Goal: Task Accomplishment & Management: Use online tool/utility

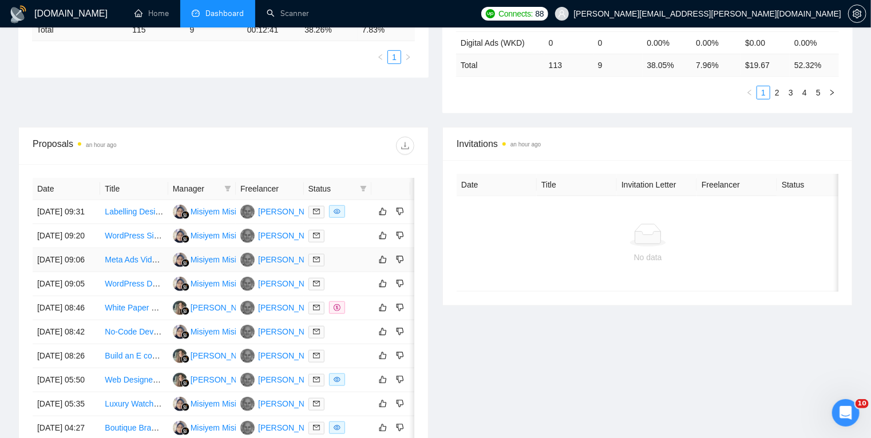
scroll to position [327, 0]
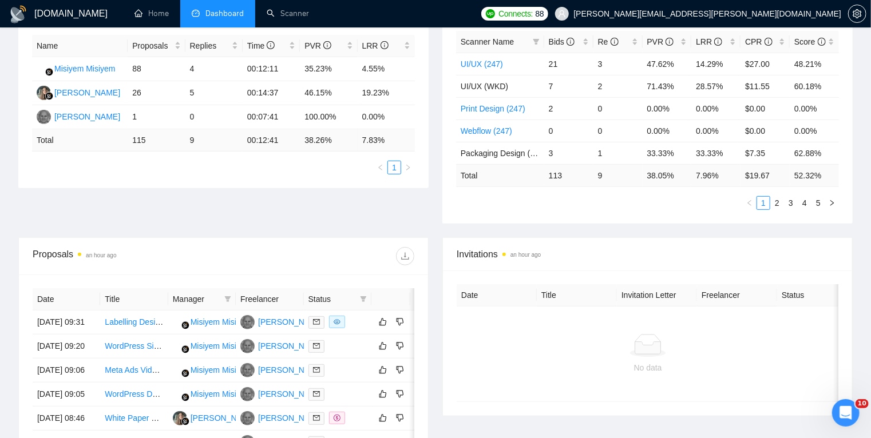
scroll to position [217, 0]
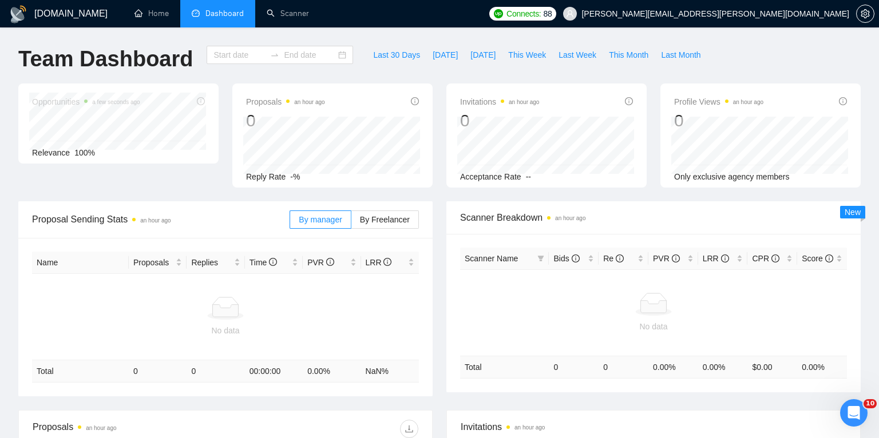
type input "[DATE]"
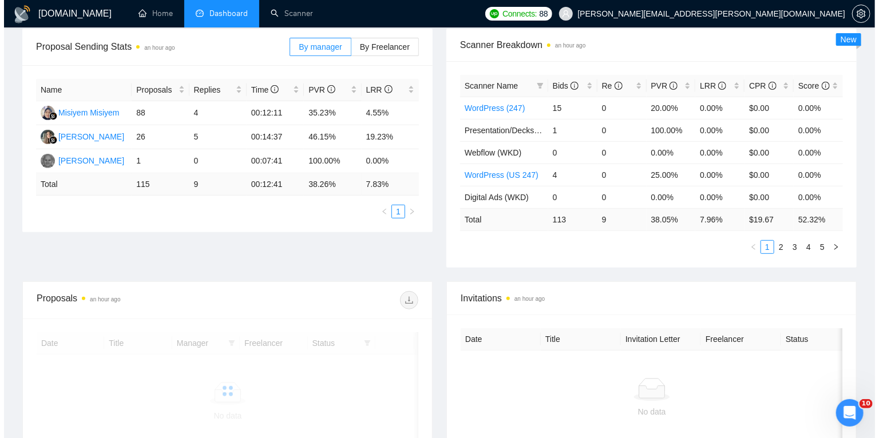
scroll to position [187, 0]
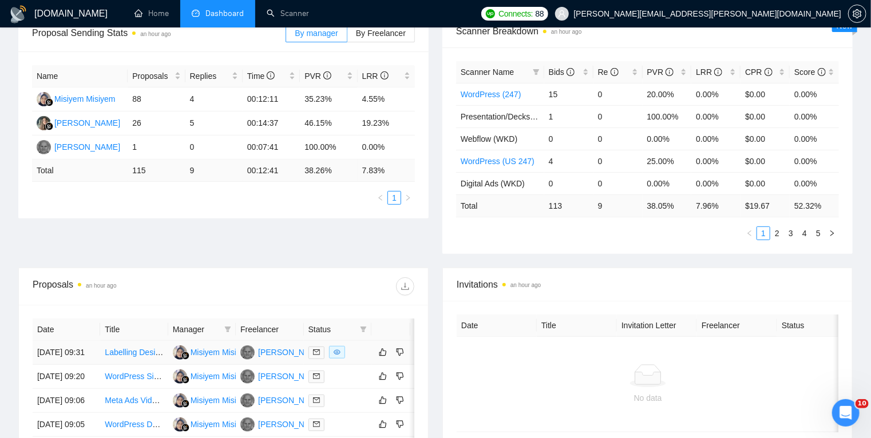
click at [362, 354] on div at bounding box center [337, 352] width 58 height 13
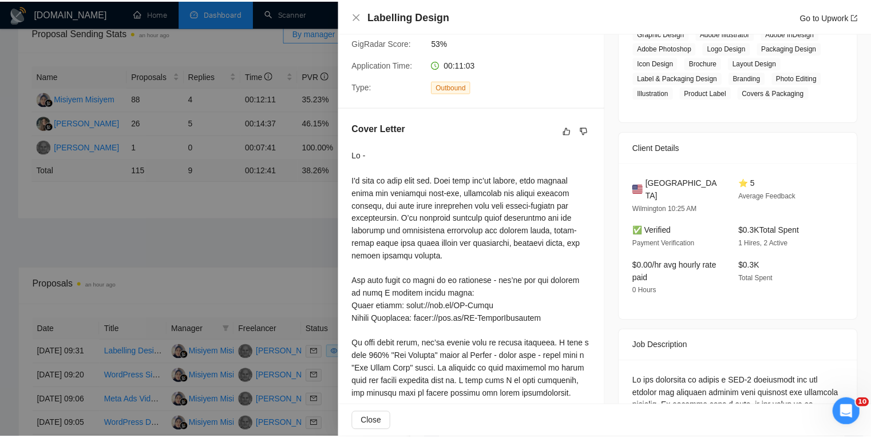
scroll to position [219, 0]
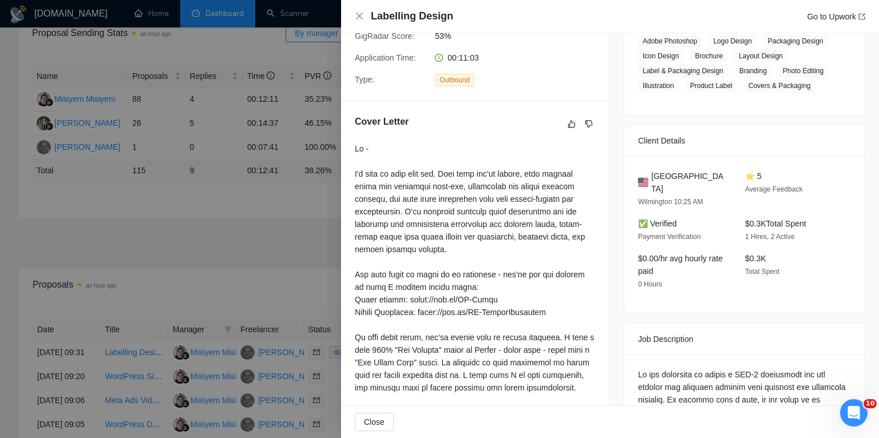
click at [87, 209] on div at bounding box center [439, 219] width 879 height 438
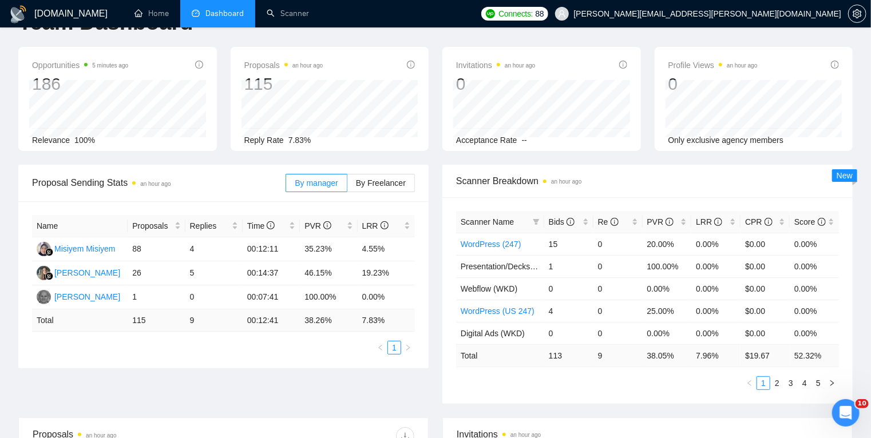
scroll to position [34, 0]
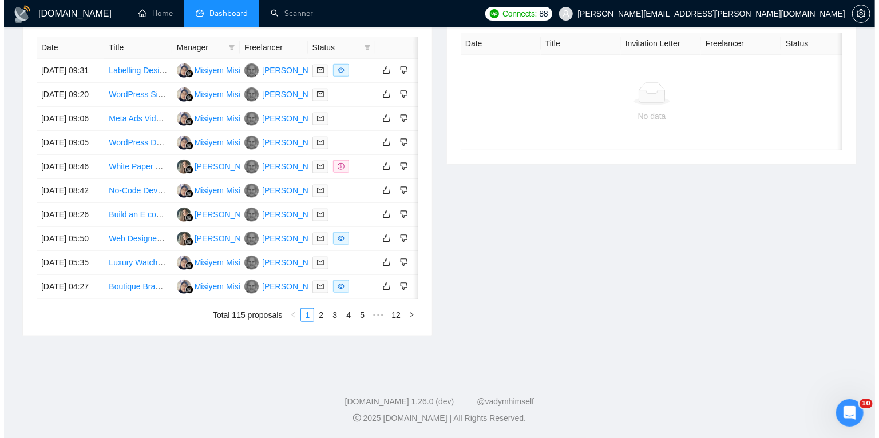
scroll to position [495, 0]
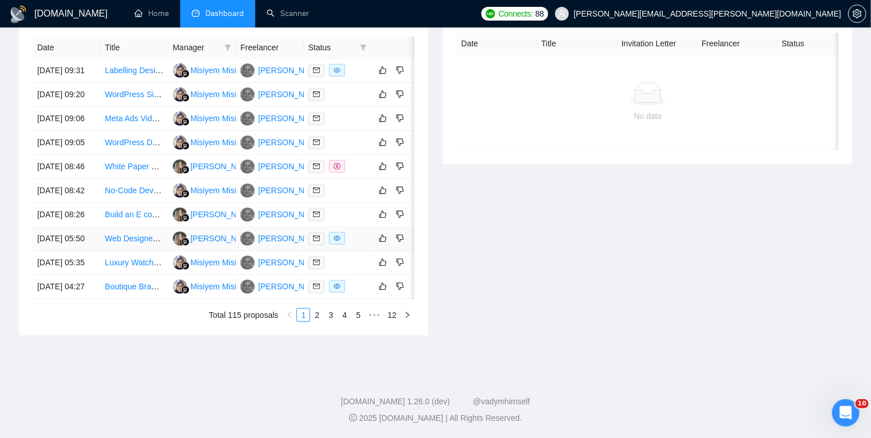
click at [76, 251] on td "[DATE] 05:50" at bounding box center [67, 239] width 68 height 24
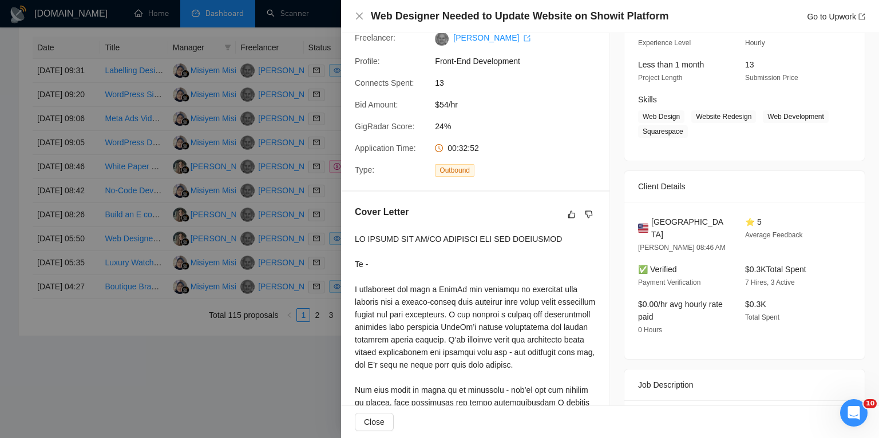
scroll to position [181, 0]
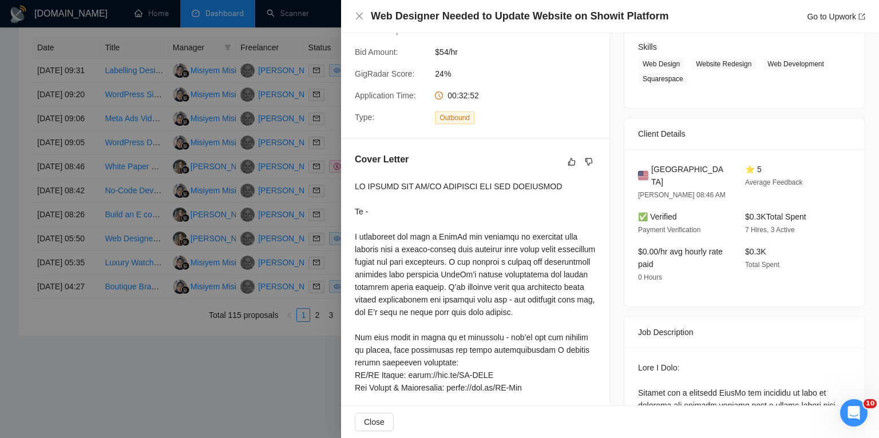
click at [10, 265] on div at bounding box center [439, 219] width 879 height 438
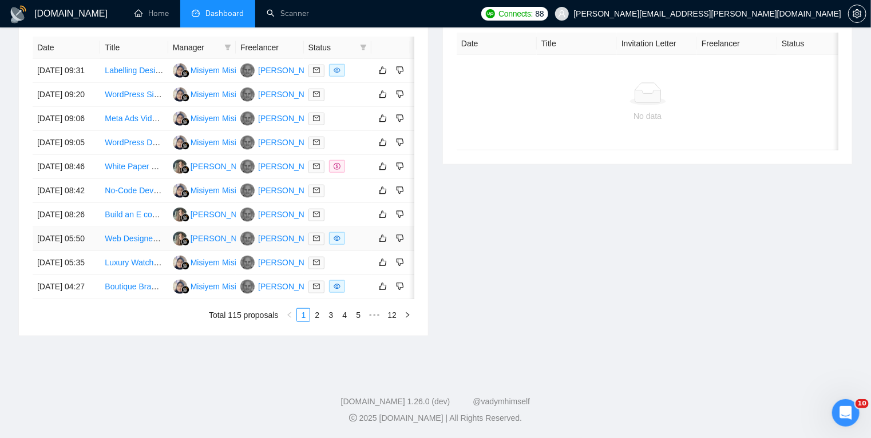
click at [76, 251] on td "[DATE] 05:50" at bounding box center [67, 239] width 68 height 24
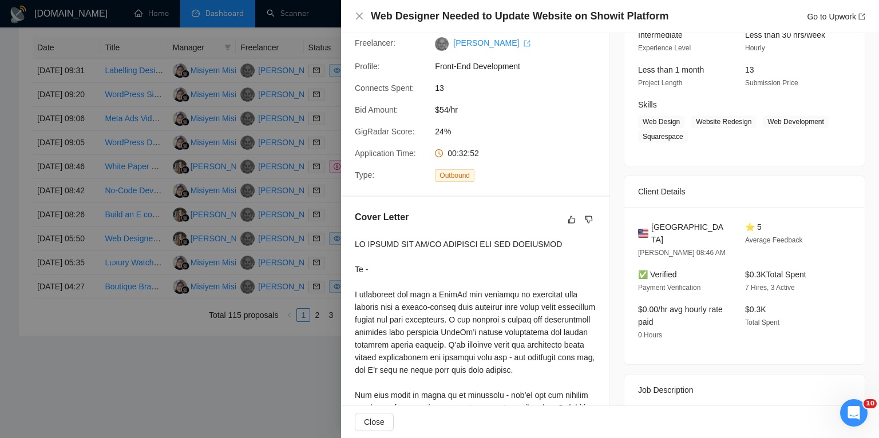
scroll to position [123, 0]
click at [89, 330] on div at bounding box center [439, 219] width 879 height 438
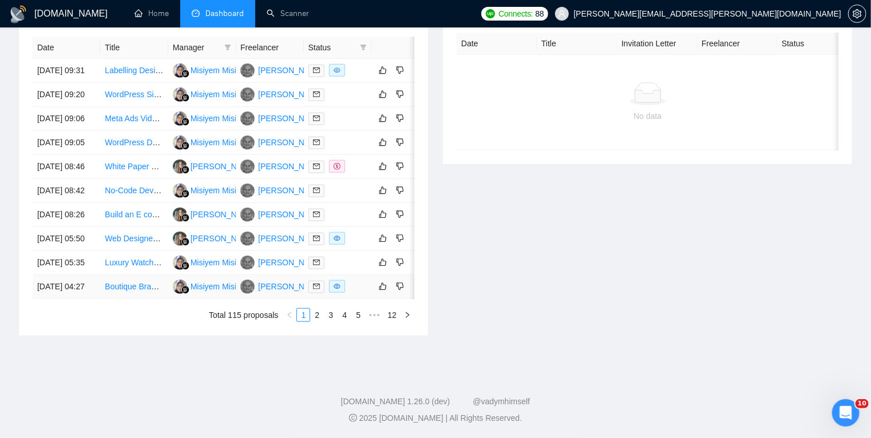
click at [82, 299] on td "[DATE] 04:27" at bounding box center [67, 287] width 68 height 24
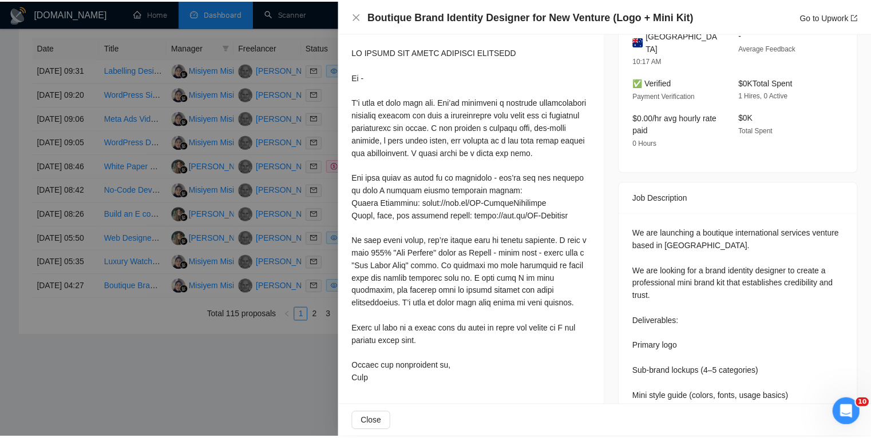
scroll to position [316, 0]
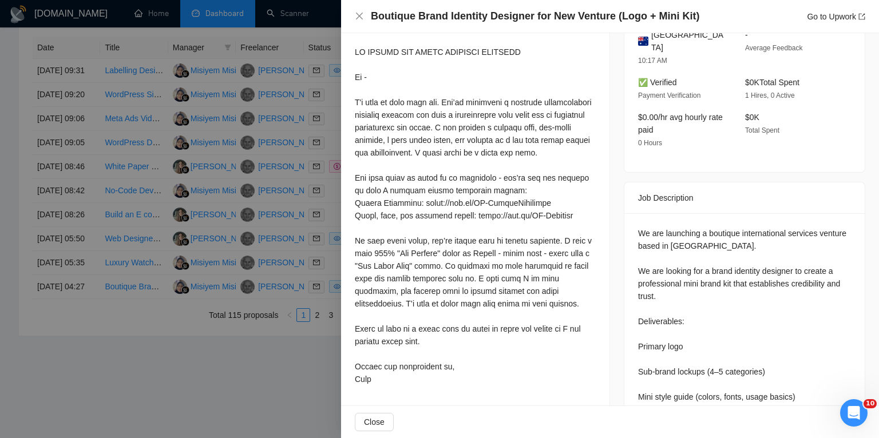
click at [105, 207] on div at bounding box center [439, 219] width 879 height 438
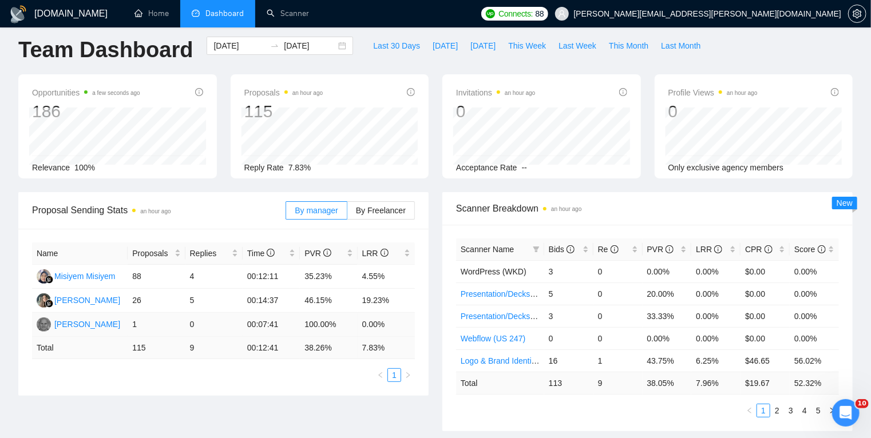
scroll to position [0, 0]
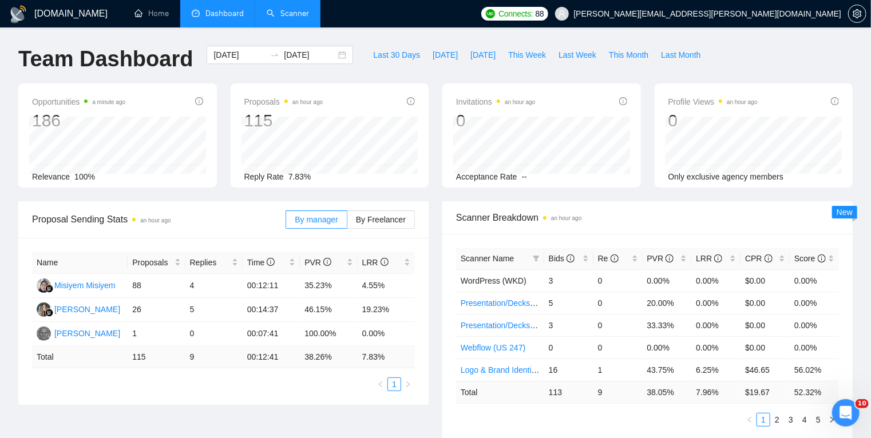
click at [284, 11] on link "Scanner" at bounding box center [288, 14] width 42 height 10
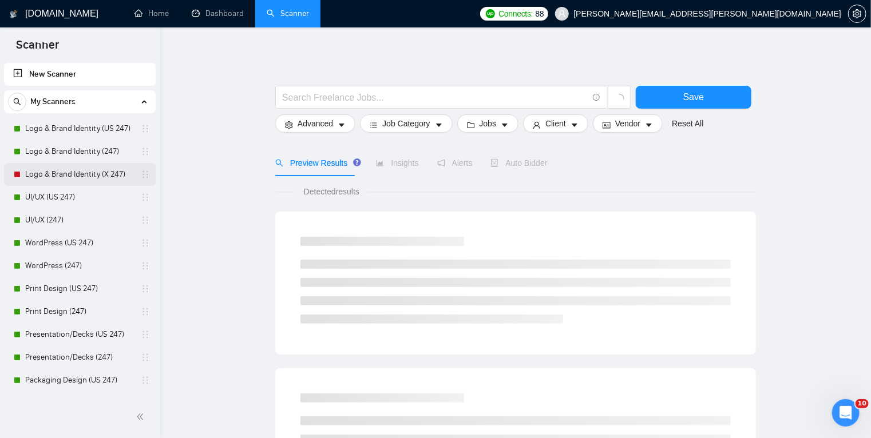
click at [78, 178] on link "Logo & Brand Identity (X 247)" at bounding box center [79, 174] width 109 height 23
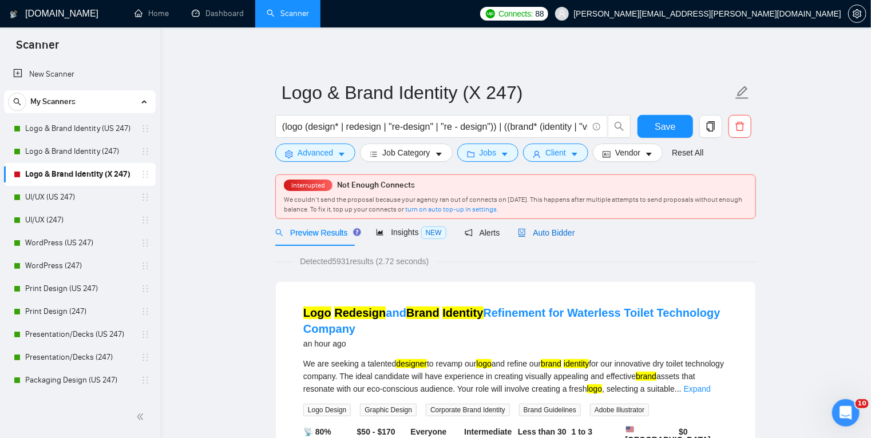
click at [548, 232] on span "Auto Bidder" at bounding box center [546, 232] width 57 height 9
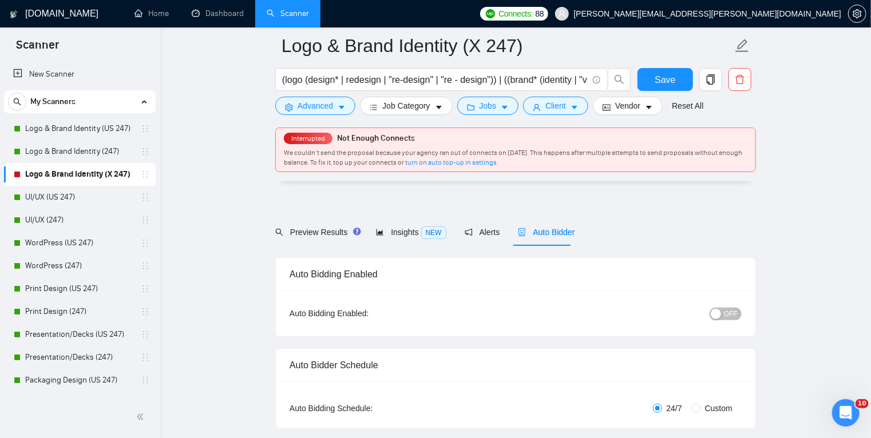
scroll to position [73, 0]
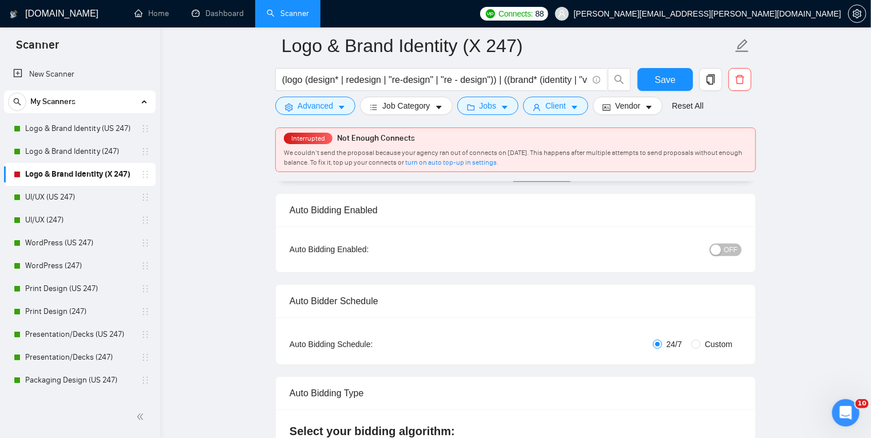
click at [728, 255] on span "OFF" at bounding box center [731, 250] width 14 height 13
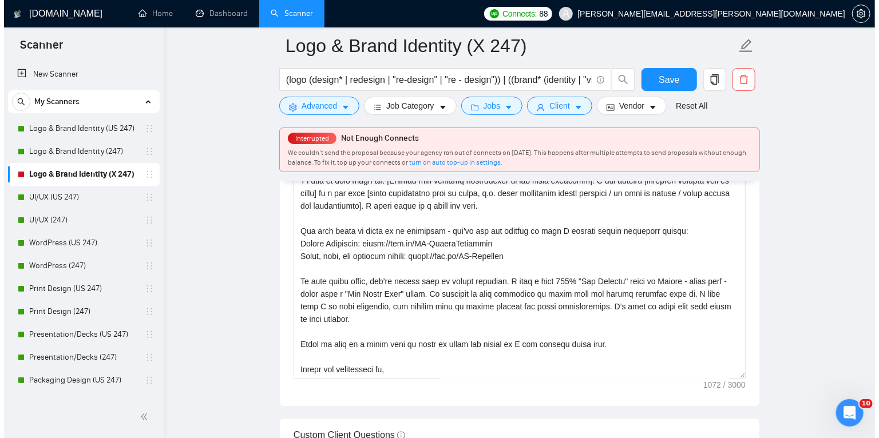
scroll to position [1443, 0]
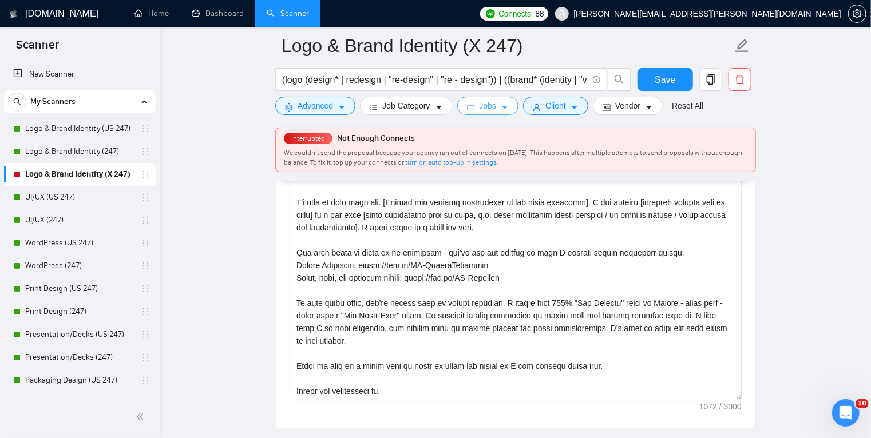
click at [506, 107] on button "Jobs" at bounding box center [488, 106] width 62 height 18
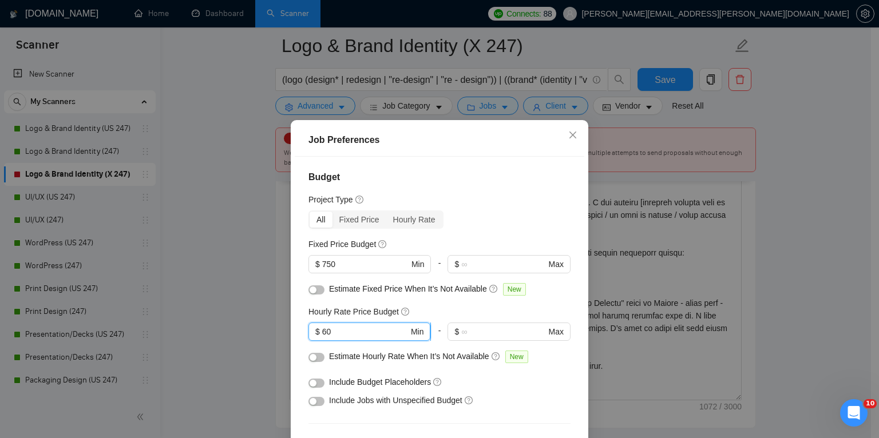
click at [322, 334] on input "60" at bounding box center [365, 332] width 86 height 13
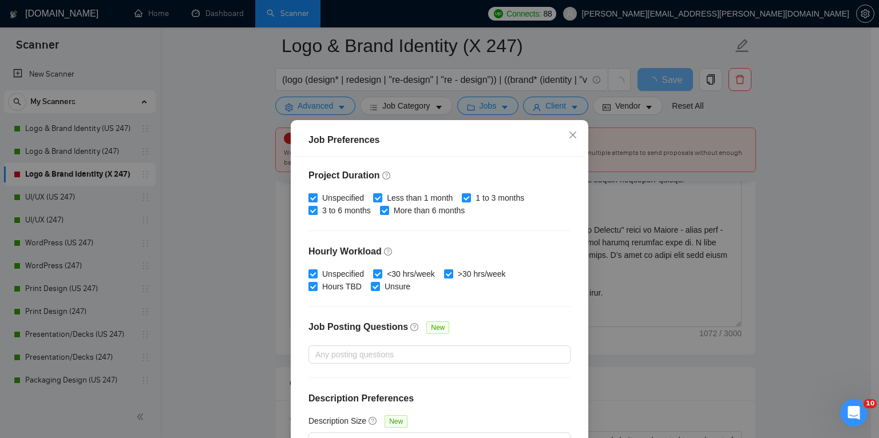
scroll to position [76, 0]
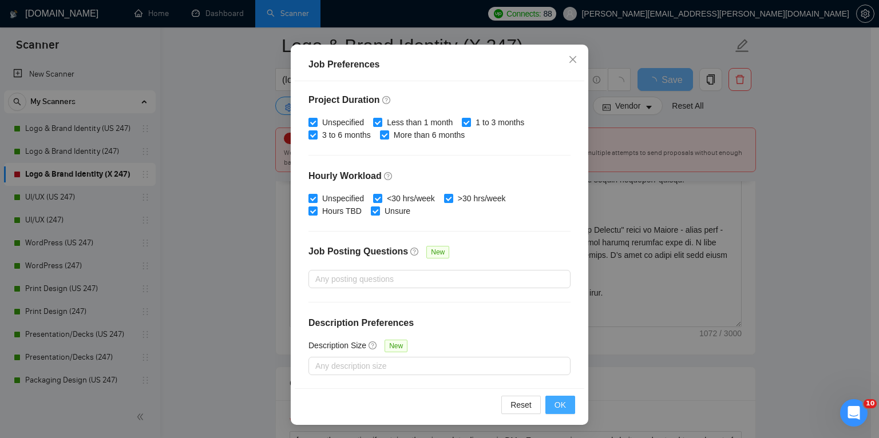
type input "50"
click at [560, 403] on span "OK" at bounding box center [559, 405] width 11 height 13
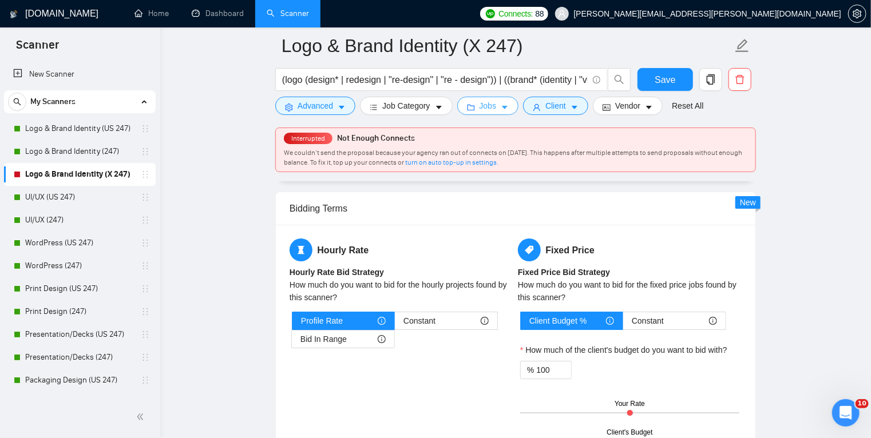
scroll to position [1861, 0]
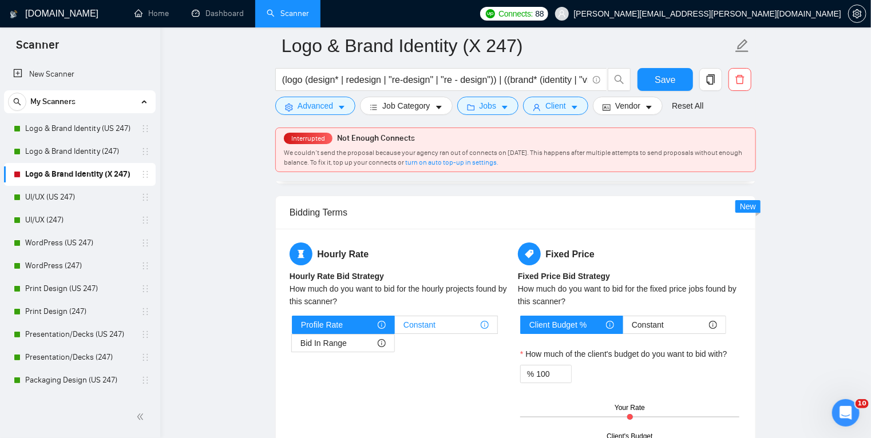
click at [463, 321] on div "Constant" at bounding box center [445, 324] width 85 height 17
click at [395, 328] on input "Constant" at bounding box center [395, 328] width 0 height 0
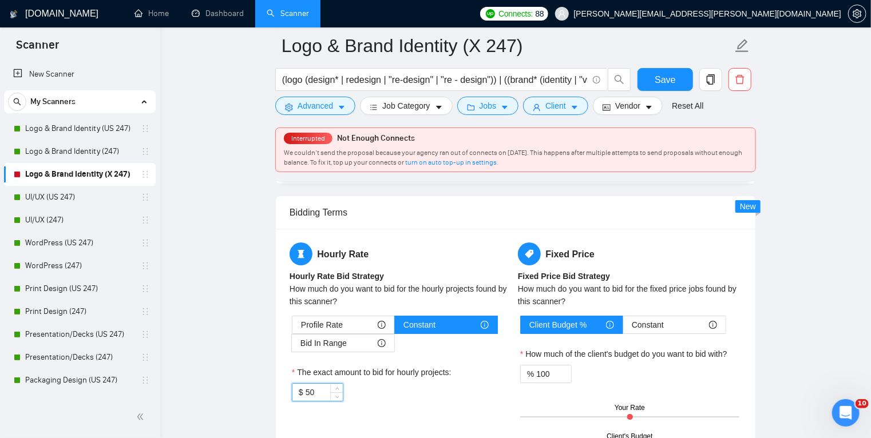
drag, startPoint x: 315, startPoint y: 394, endPoint x: 308, endPoint y: 395, distance: 7.0
click at [308, 395] on input "50" at bounding box center [324, 392] width 37 height 17
click at [306, 394] on input "50" at bounding box center [324, 392] width 37 height 17
click at [308, 394] on input "50" at bounding box center [324, 392] width 37 height 17
type input "60"
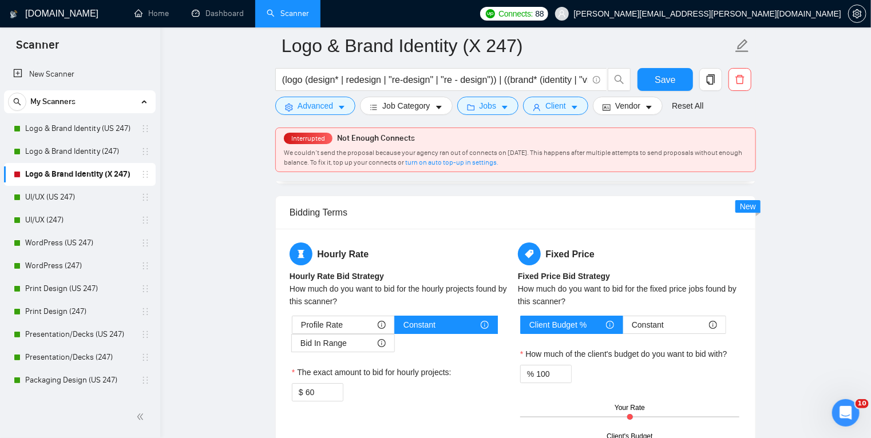
click at [384, 393] on div "$ 60" at bounding box center [401, 392] width 219 height 18
click at [669, 80] on span "Save" at bounding box center [665, 80] width 21 height 14
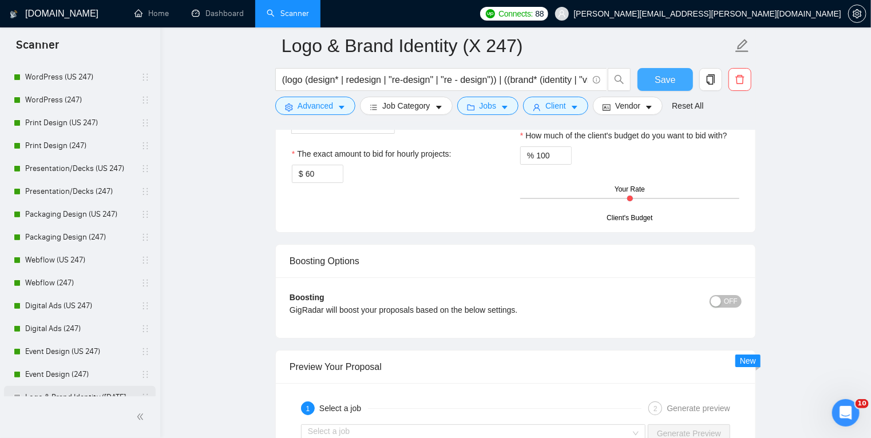
scroll to position [165, 0]
click at [117, 119] on link "Print Design (US 247)" at bounding box center [79, 123] width 109 height 23
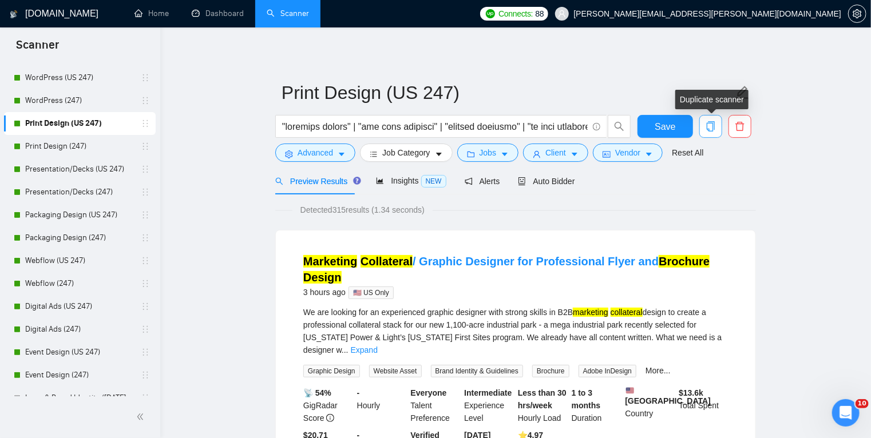
click at [712, 130] on icon "copy" at bounding box center [710, 126] width 10 height 10
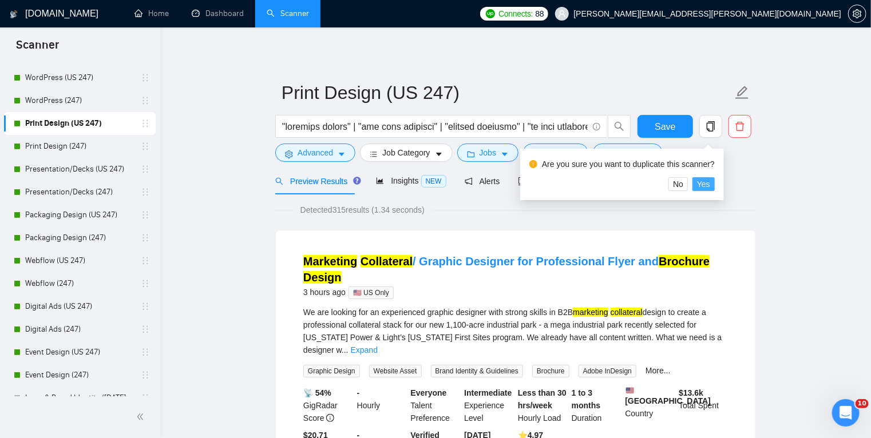
click at [703, 183] on span "Yes" at bounding box center [703, 184] width 13 height 13
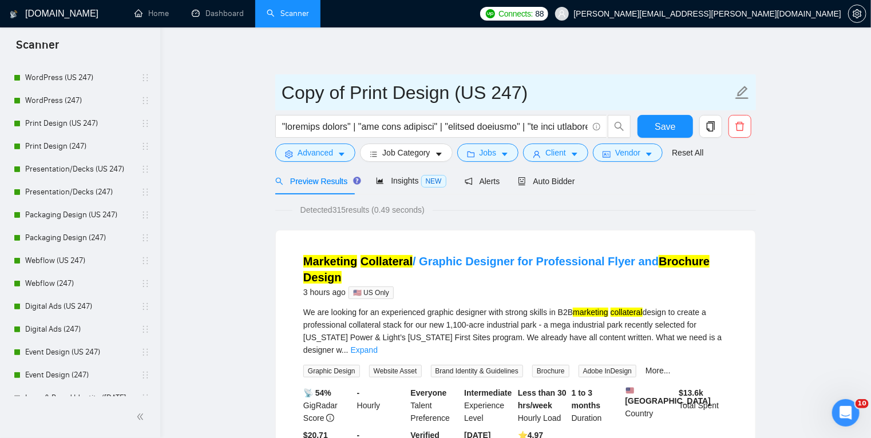
drag, startPoint x: 351, startPoint y: 92, endPoint x: 263, endPoint y: 88, distance: 88.2
click at [305, 87] on input "Print Design (US 247)" at bounding box center [507, 92] width 451 height 29
paste input "Infographics"
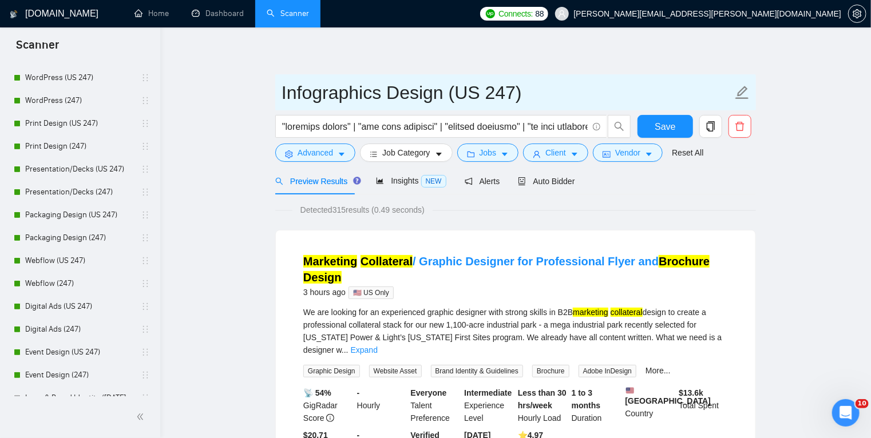
click at [400, 91] on input "Infographics Design (US 247)" at bounding box center [507, 92] width 451 height 29
type input "Infographics (US 247)"
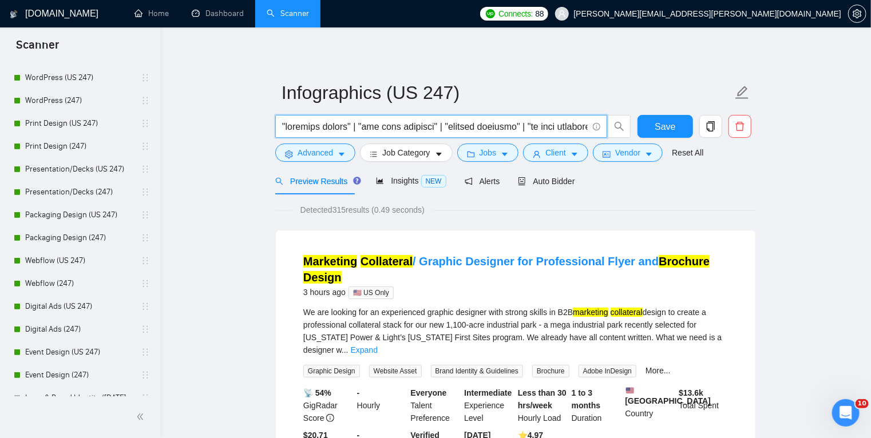
click at [566, 124] on input "text" at bounding box center [435, 127] width 306 height 14
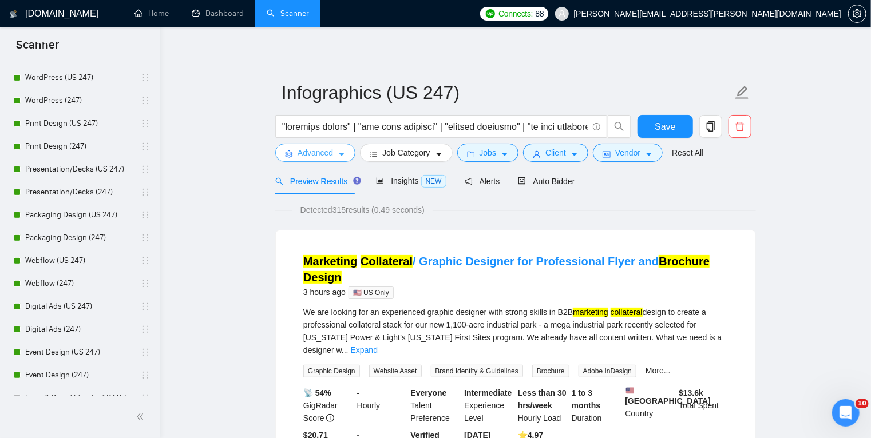
click at [334, 149] on button "Advanced" at bounding box center [315, 153] width 80 height 18
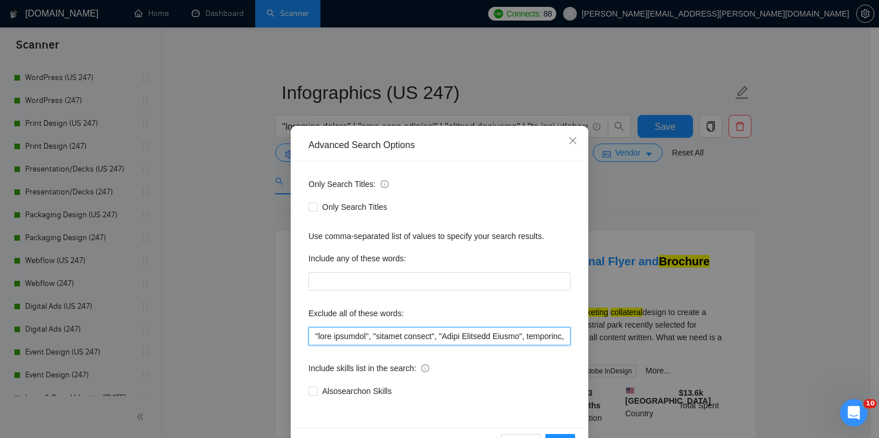
click at [380, 340] on input "text" at bounding box center [439, 336] width 262 height 18
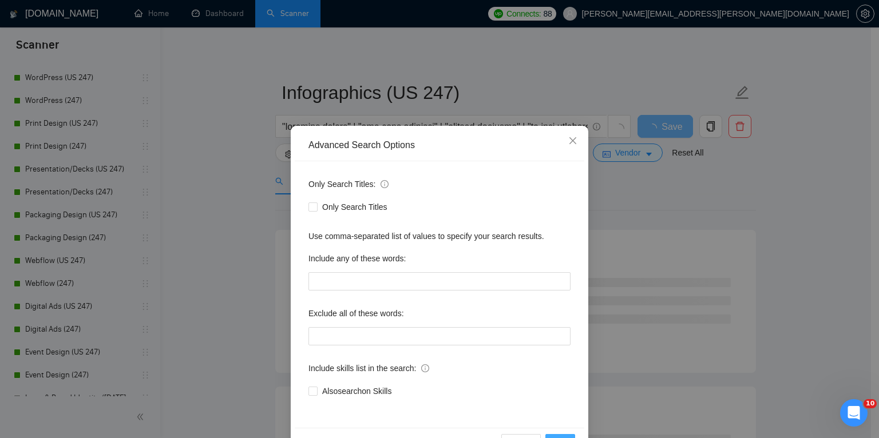
click at [557, 435] on button "OK" at bounding box center [560, 443] width 30 height 18
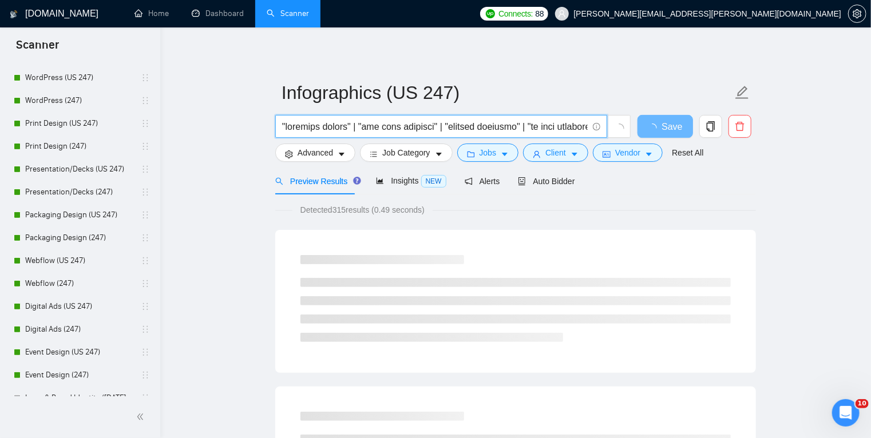
click at [408, 122] on input "text" at bounding box center [435, 127] width 306 height 14
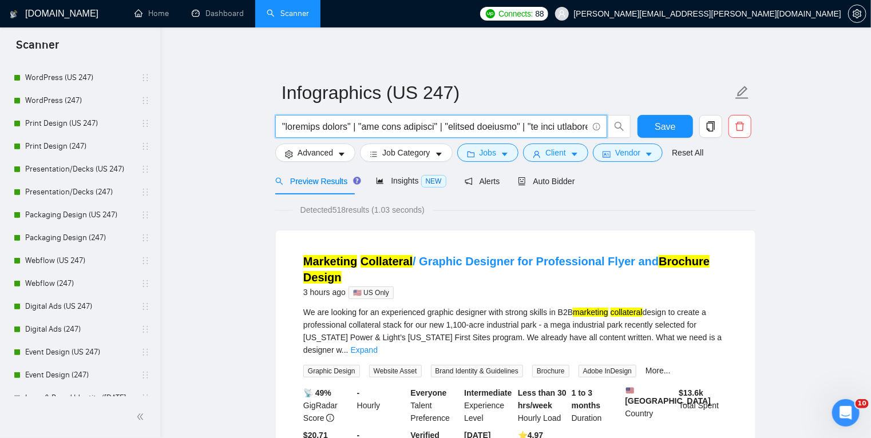
click at [561, 126] on input "text" at bounding box center [435, 127] width 306 height 14
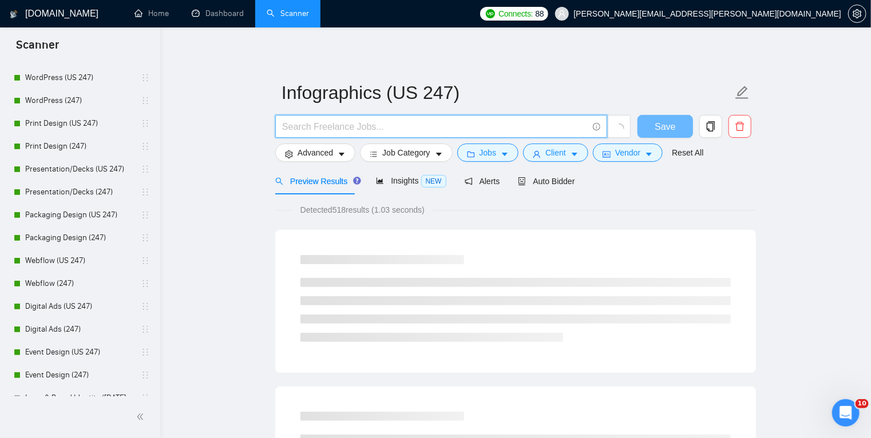
click at [561, 126] on input "text" at bounding box center [435, 127] width 306 height 14
paste input ""infographic design" | "infographics" | "data visualization" | "data visualisat…"
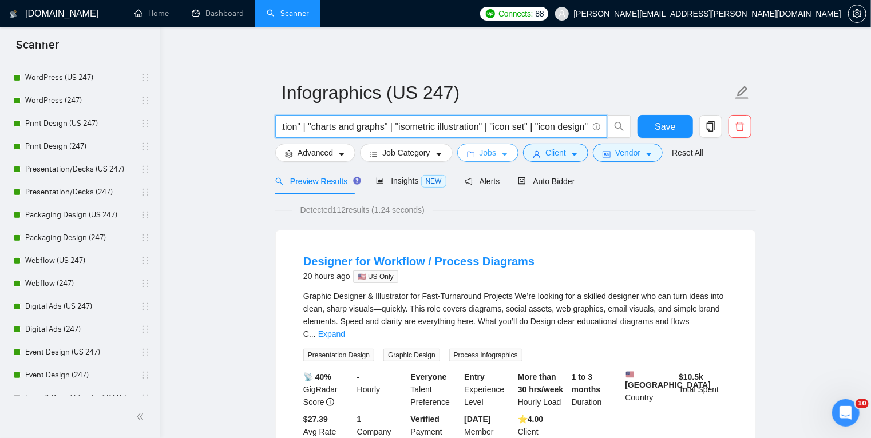
type input ""infographic design" | "infographics" | "data visualization" | "data visualisat…"
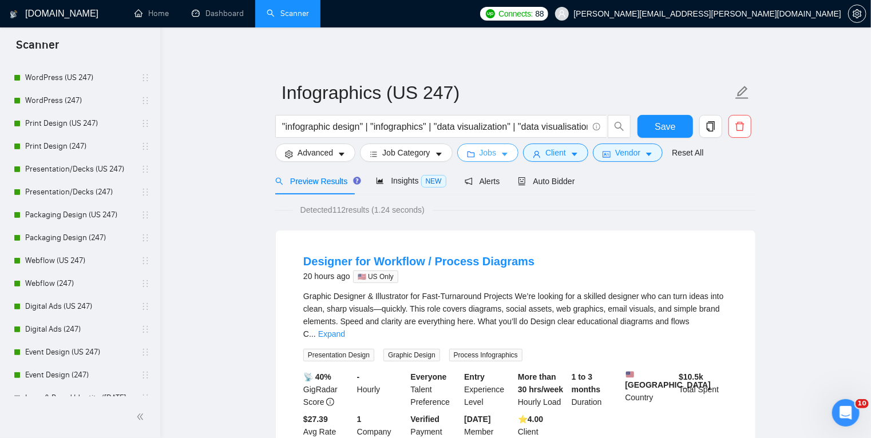
click at [502, 152] on icon "caret-down" at bounding box center [505, 154] width 8 height 8
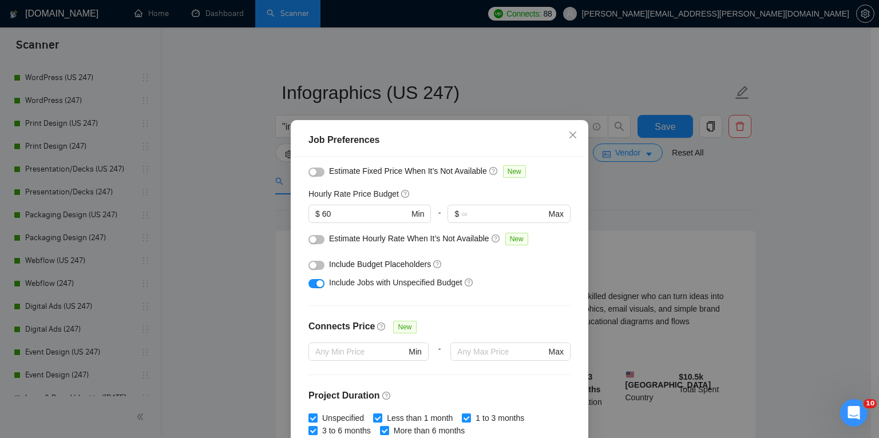
scroll to position [117, 0]
click at [322, 214] on input "60" at bounding box center [365, 214] width 86 height 13
type input "50"
click at [542, 291] on div "Include Jobs with Unspecified Budget" at bounding box center [439, 283] width 262 height 18
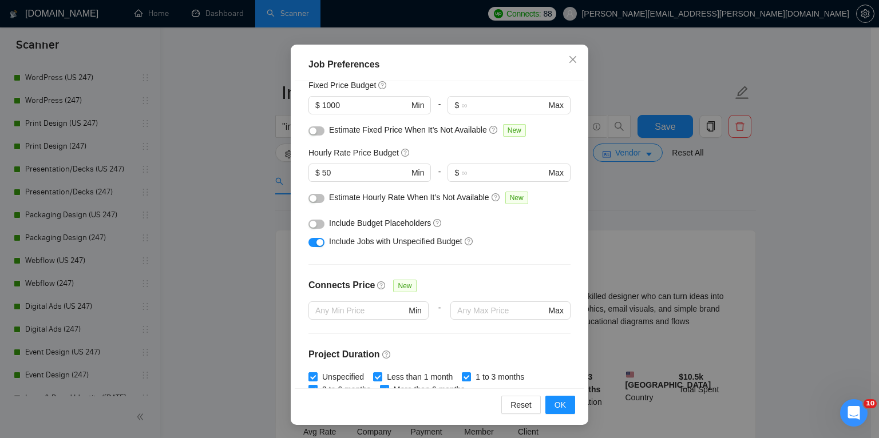
scroll to position [0, 0]
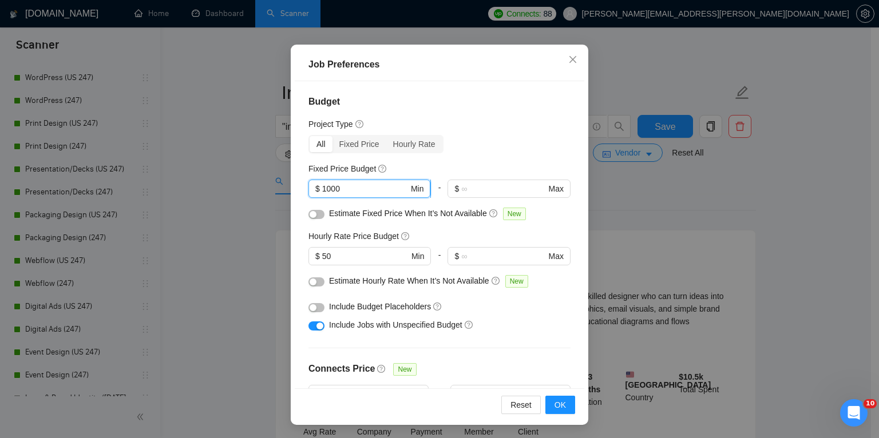
drag, startPoint x: 342, startPoint y: 190, endPoint x: 313, endPoint y: 188, distance: 28.7
click at [313, 188] on span "$ 1000 Min" at bounding box center [369, 189] width 122 height 18
type input "750"
click at [562, 403] on button "OK" at bounding box center [560, 405] width 30 height 18
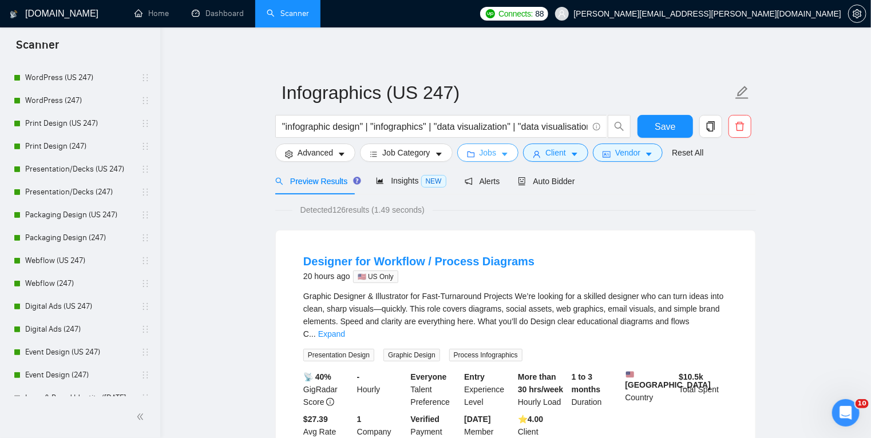
click at [501, 151] on icon "caret-down" at bounding box center [505, 154] width 8 height 8
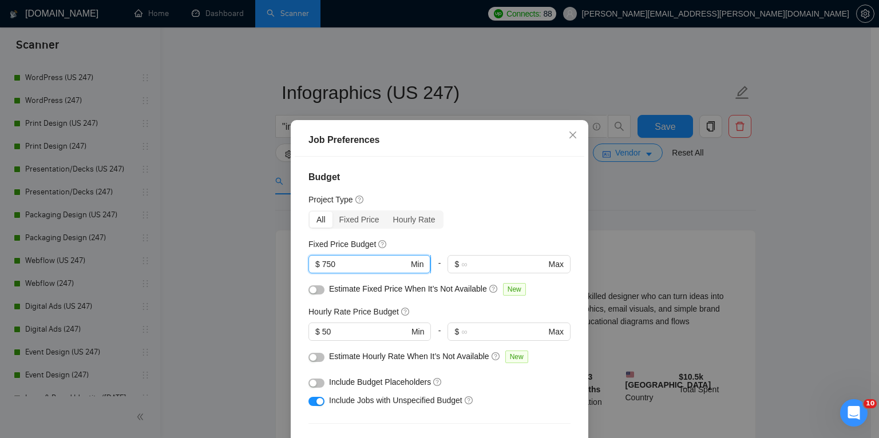
click at [339, 267] on input "750" at bounding box center [365, 264] width 86 height 13
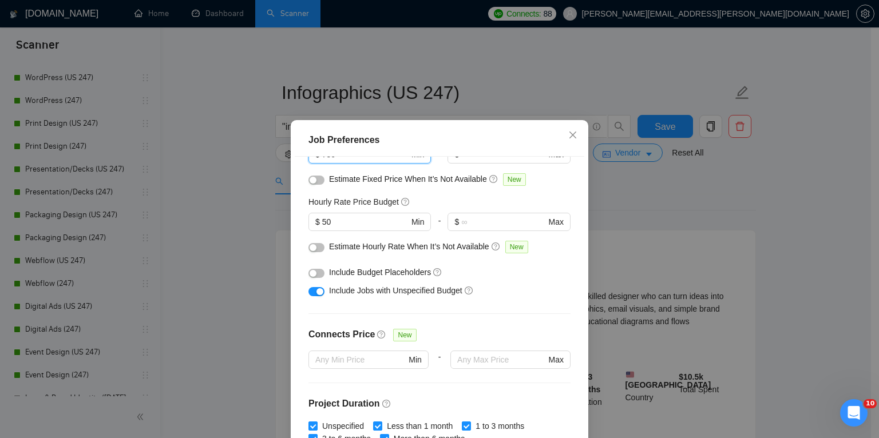
scroll to position [110, 0]
click at [316, 274] on button "button" at bounding box center [316, 273] width 16 height 9
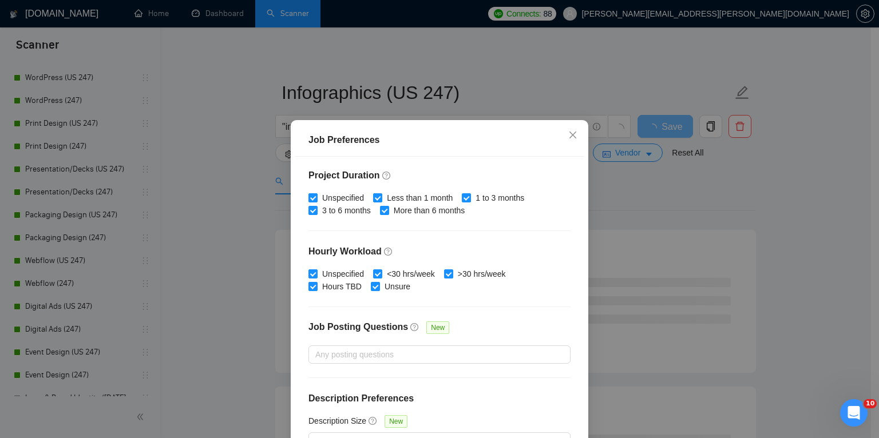
scroll to position [76, 0]
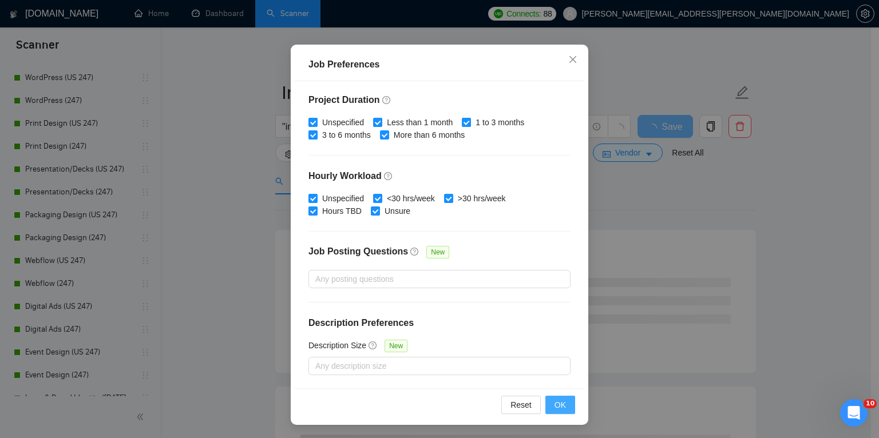
click at [556, 405] on span "OK" at bounding box center [559, 405] width 11 height 13
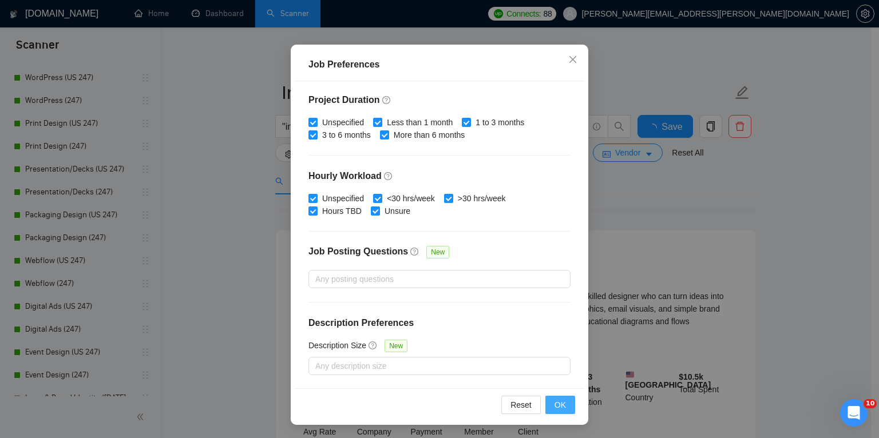
scroll to position [23, 0]
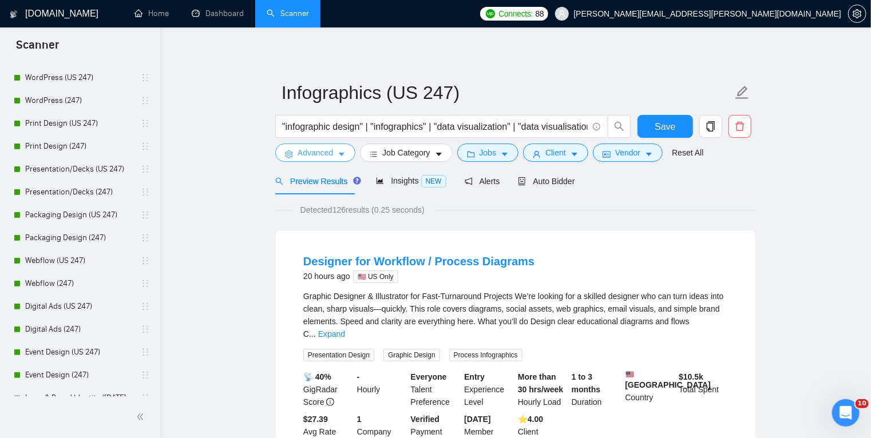
click at [341, 155] on icon "caret-down" at bounding box center [342, 154] width 6 height 3
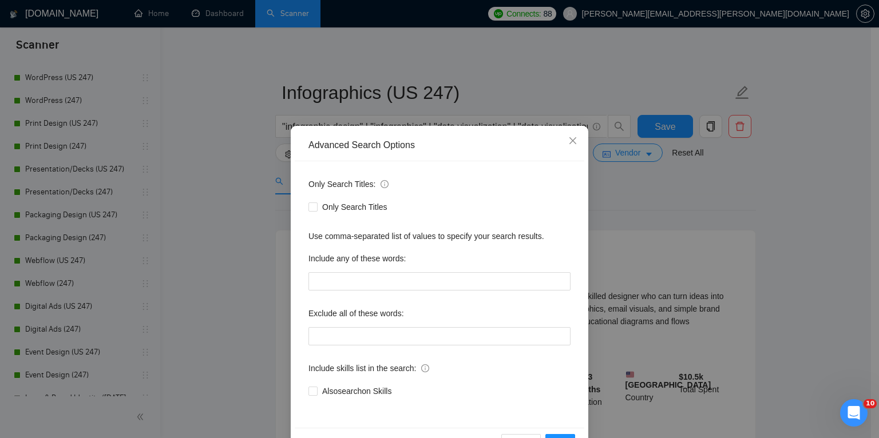
scroll to position [38, 0]
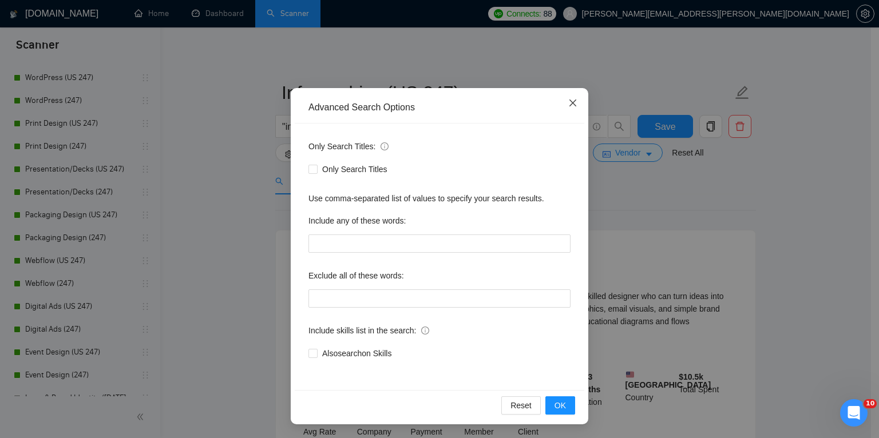
click at [569, 105] on icon "close" at bounding box center [572, 103] width 7 height 7
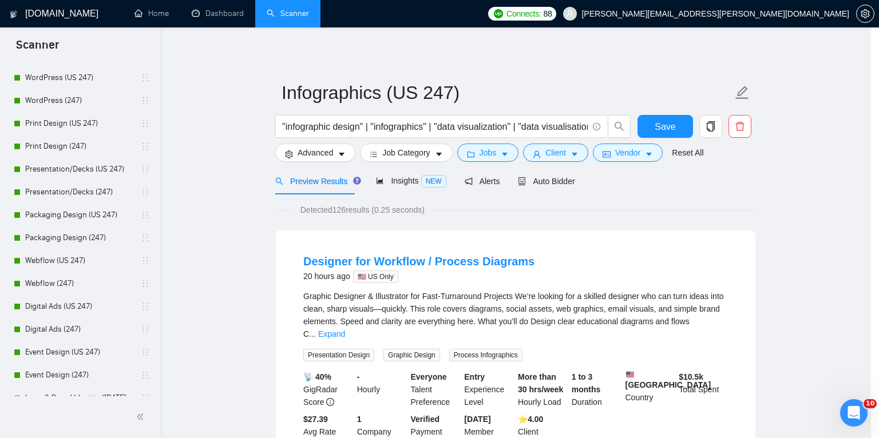
scroll to position [0, 0]
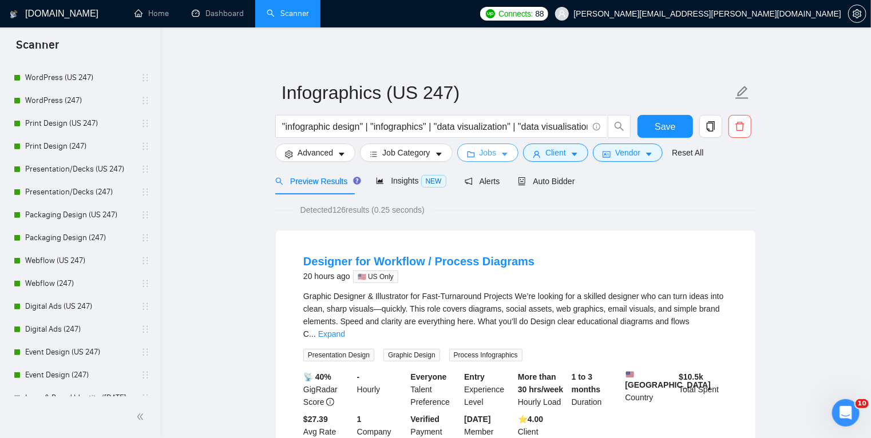
click at [492, 156] on span "Jobs" at bounding box center [487, 152] width 17 height 13
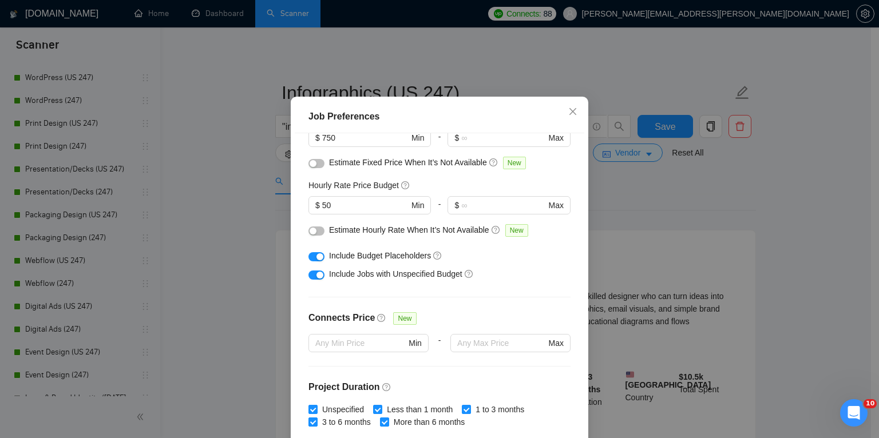
scroll to position [99, 0]
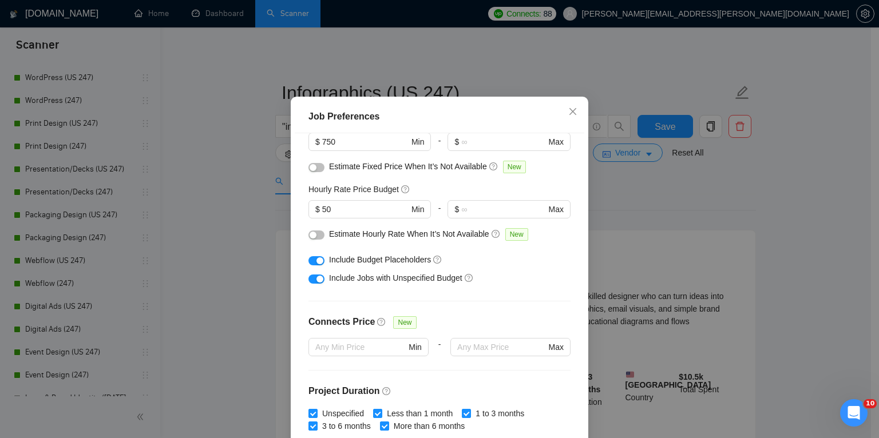
click at [316, 264] on div "button" at bounding box center [319, 260] width 7 height 7
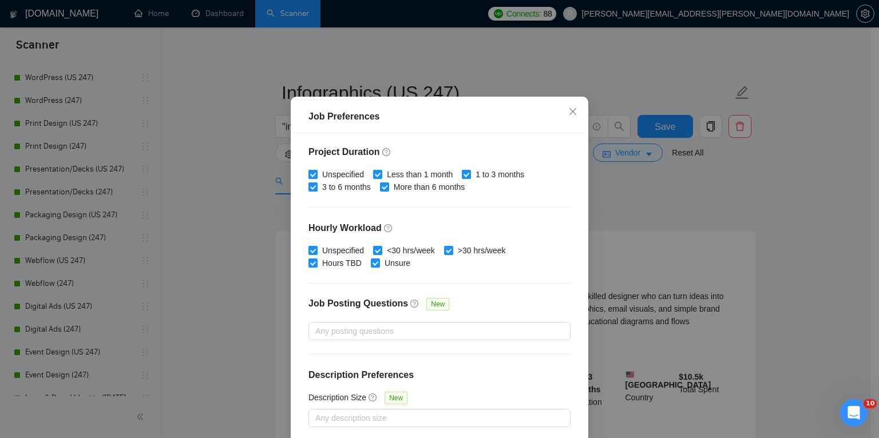
scroll to position [76, 0]
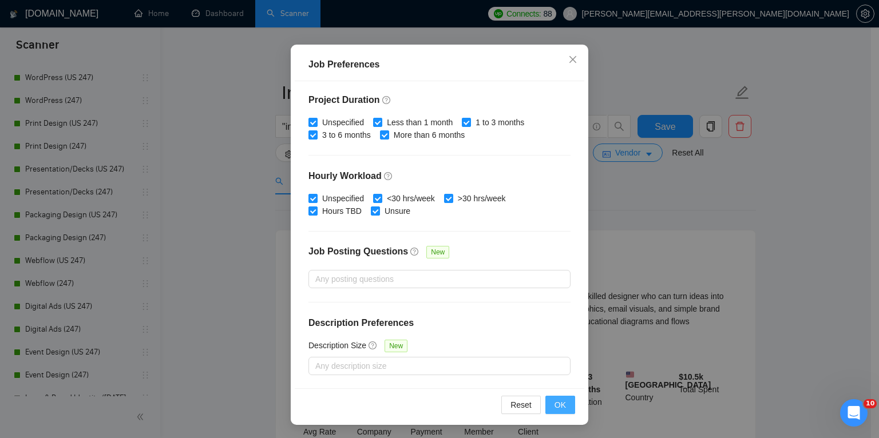
click at [559, 409] on span "OK" at bounding box center [559, 405] width 11 height 13
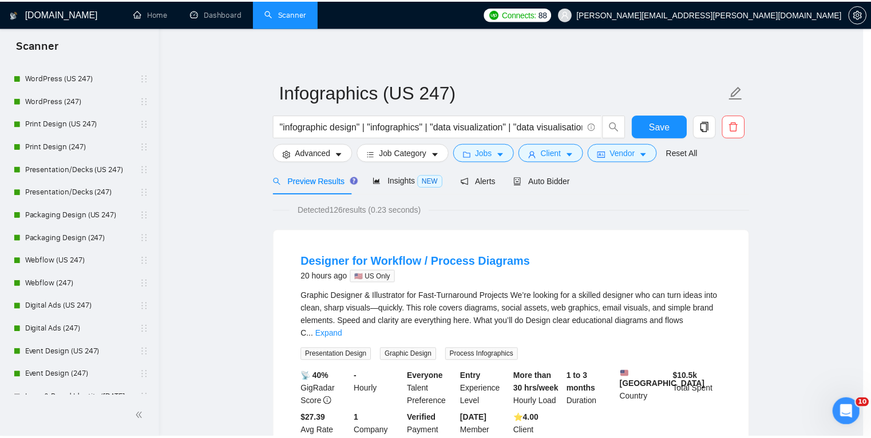
scroll to position [23, 0]
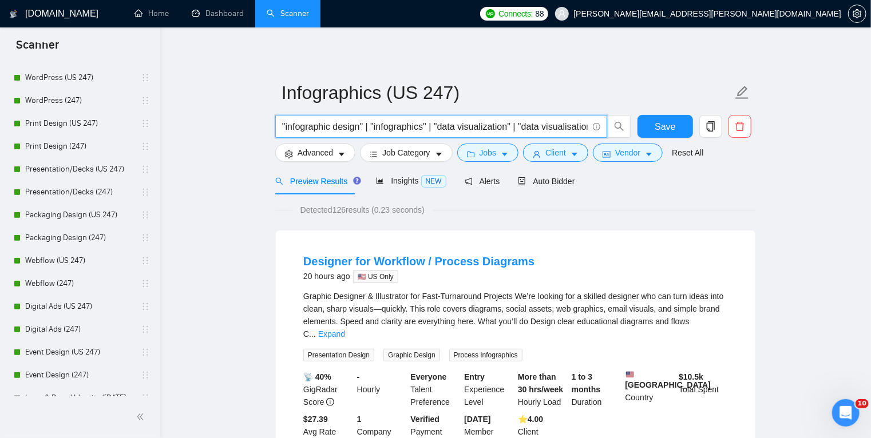
click at [530, 125] on input ""infographic design" | "infographics" | "data visualization" | "data visualisat…" at bounding box center [435, 127] width 306 height 14
click at [306, 121] on input ""infographic design" | "infographics" | "data visualization" | "data visualisat…" at bounding box center [435, 127] width 306 height 14
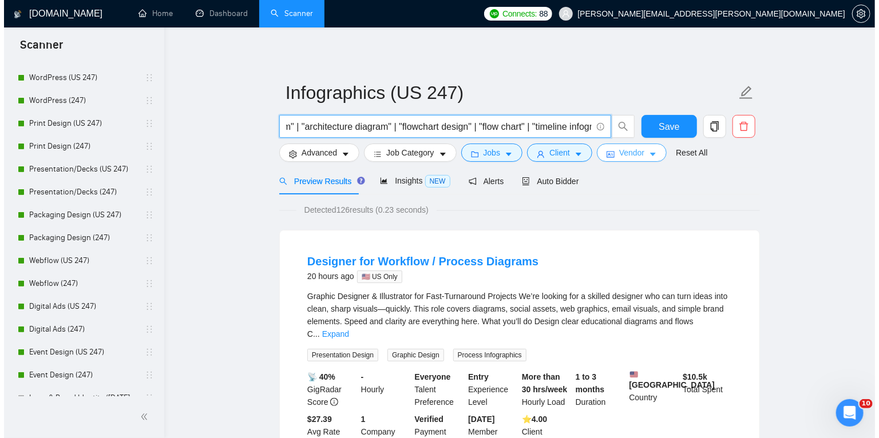
scroll to position [0, 0]
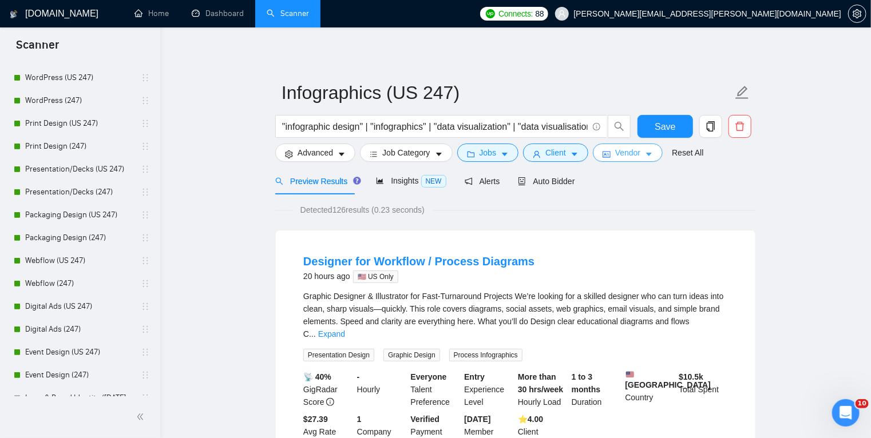
click at [648, 149] on button "Vendor" at bounding box center [628, 153] width 70 height 18
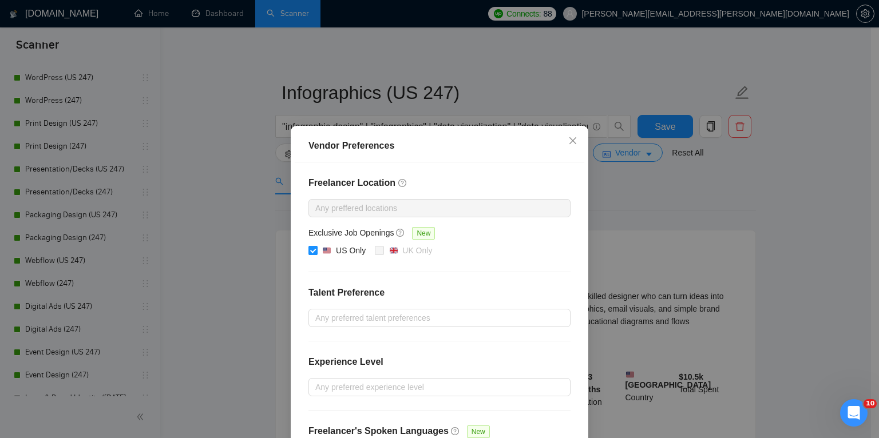
click at [311, 249] on input "US Only" at bounding box center [312, 250] width 8 height 8
checkbox input "false"
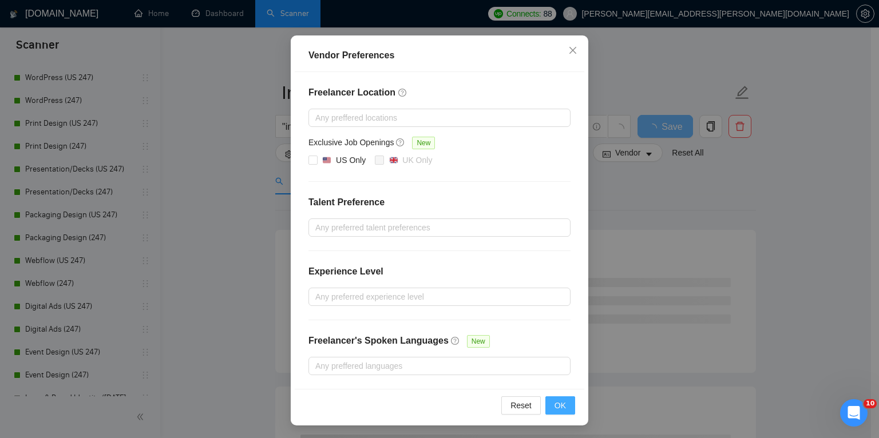
click at [562, 410] on button "OK" at bounding box center [560, 406] width 30 height 18
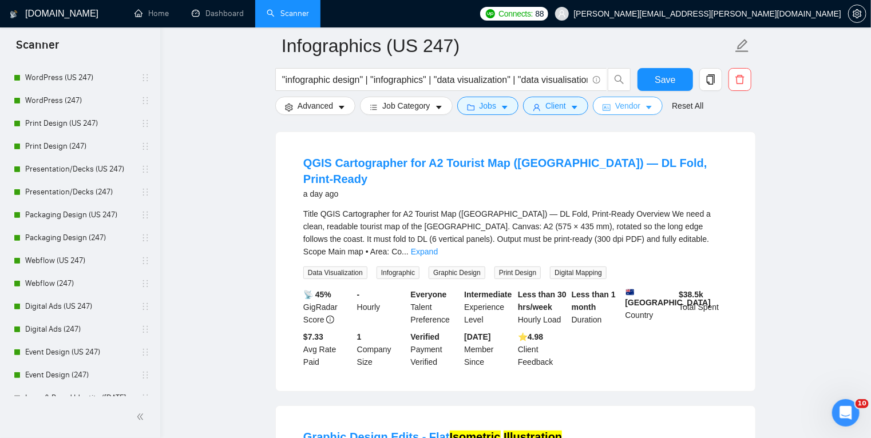
scroll to position [109, 0]
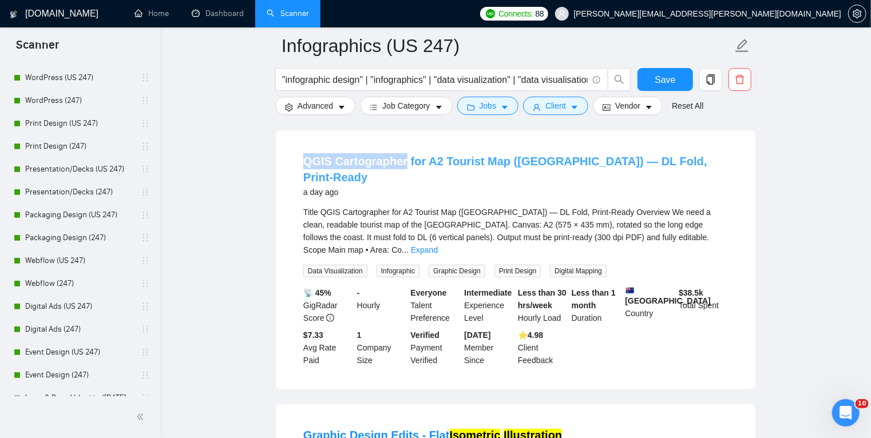
drag, startPoint x: 288, startPoint y: 164, endPoint x: 400, endPoint y: 160, distance: 112.2
click at [400, 160] on div "QGIS Cartographer for A2 Tourist Map ([GEOGRAPHIC_DATA]) — DL Fold, Print-Ready…" at bounding box center [515, 259] width 479 height 259
copy link "QGIS Cartographer"
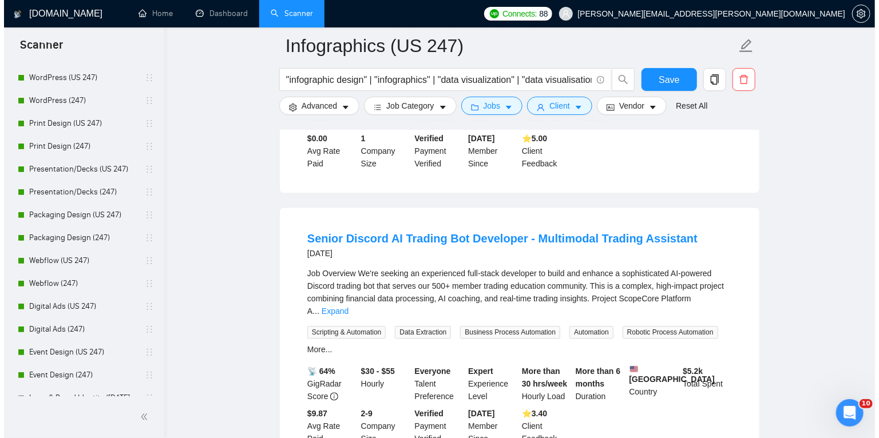
scroll to position [1338, 0]
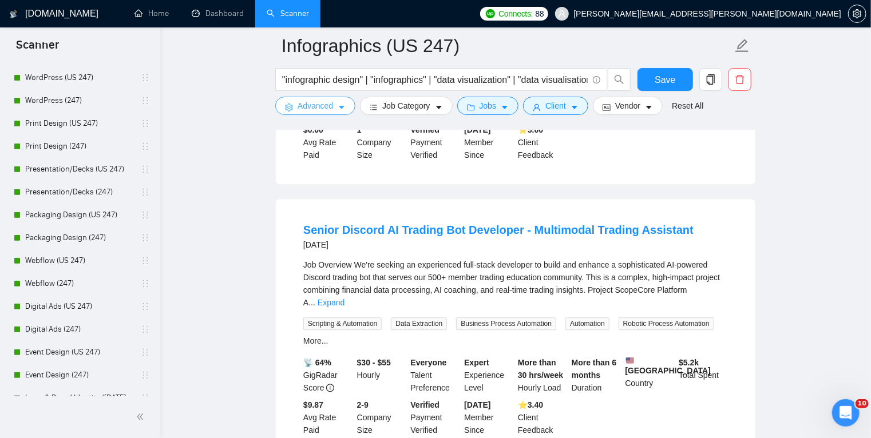
click at [342, 105] on icon "caret-down" at bounding box center [342, 108] width 8 height 8
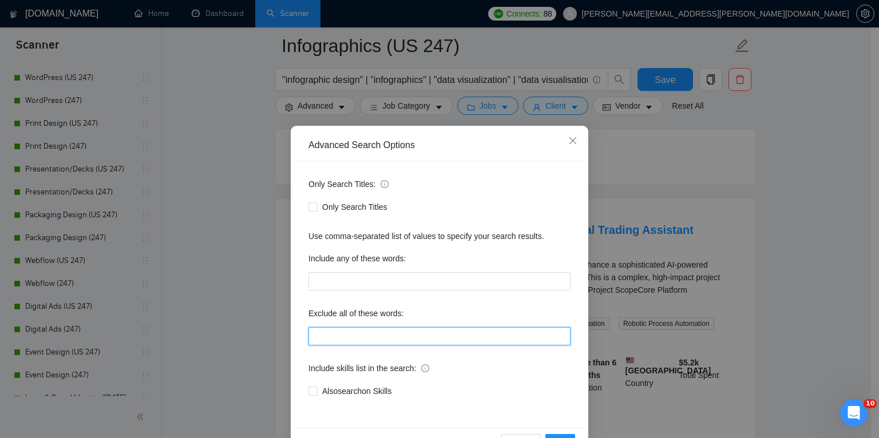
click at [359, 334] on input "text" at bounding box center [439, 336] width 262 height 18
paste input "tableau, "power bi", looker, "data studio", "looker studio", bigquery, snowflak…"
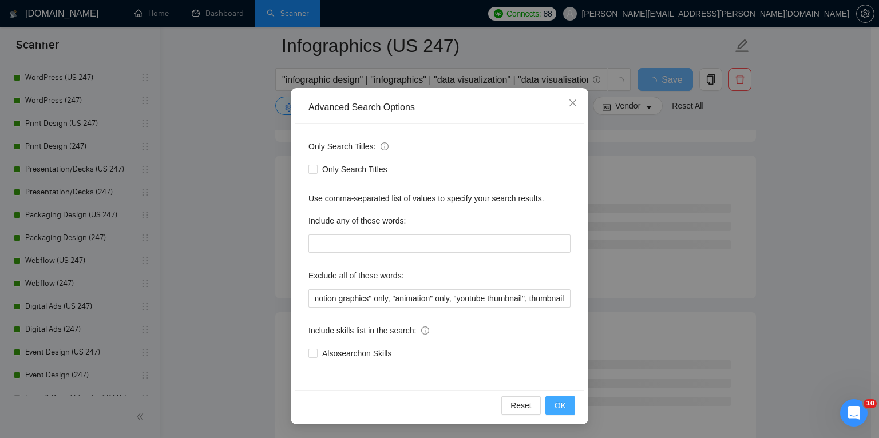
scroll to position [0, 0]
click at [561, 401] on span "OK" at bounding box center [559, 405] width 11 height 13
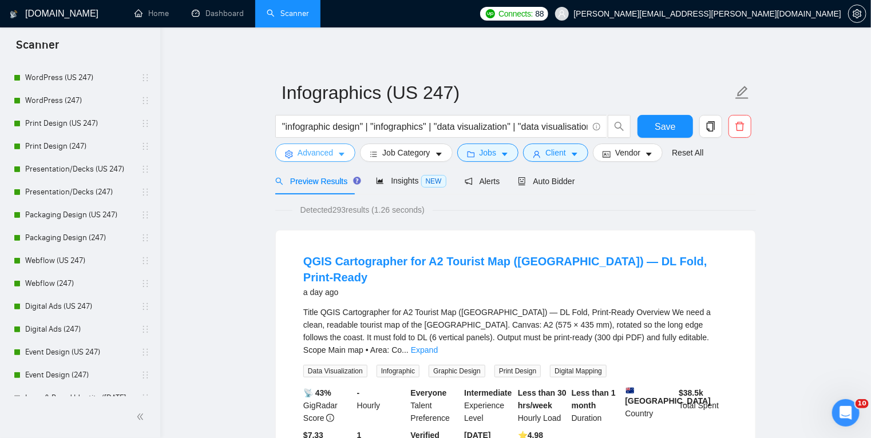
click at [338, 156] on icon "caret-down" at bounding box center [342, 154] width 8 height 8
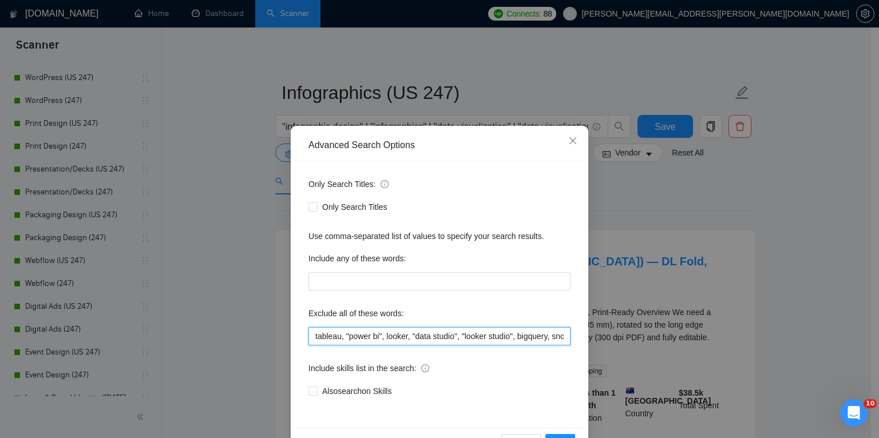
click at [414, 339] on input "tableau, "power bi", looker, "data studio", "looker studio", bigquery, snowflak…" at bounding box center [439, 336] width 262 height 18
click at [499, 335] on input "tableau, "power bi", looker, "data studio", "looker studio", bigquery, snowflak…" at bounding box center [439, 336] width 262 height 18
drag, startPoint x: 390, startPoint y: 337, endPoint x: 358, endPoint y: 337, distance: 31.5
click at [358, 337] on input "tableau, "power bi", looker, "data studio", "looker studio", bigquery, snowflak…" at bounding box center [439, 336] width 262 height 18
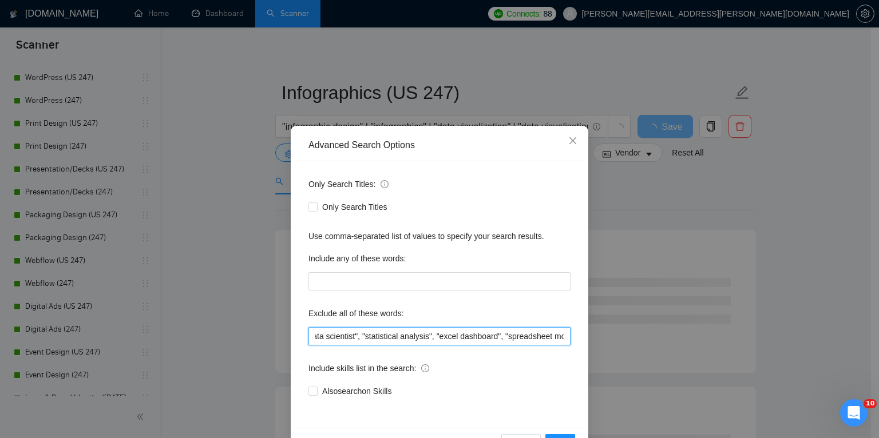
click at [497, 333] on input "tableau, "power bi", looker, "data studio", "looker studio", bigquery, snowflak…" at bounding box center [439, 336] width 262 height 18
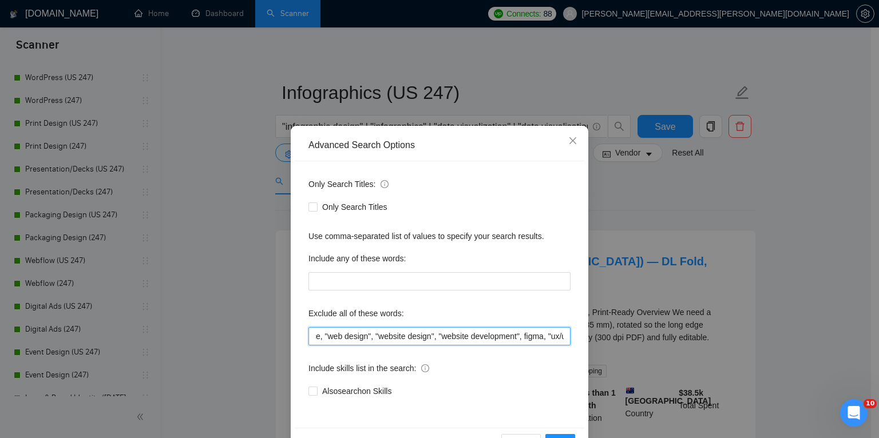
scroll to position [0, 1787]
drag, startPoint x: 357, startPoint y: 333, endPoint x: 501, endPoint y: 337, distance: 143.7
click at [501, 337] on input "tableau, "power bi", looker, "data studio", "looker studio", bigquery, snowflak…" at bounding box center [439, 336] width 262 height 18
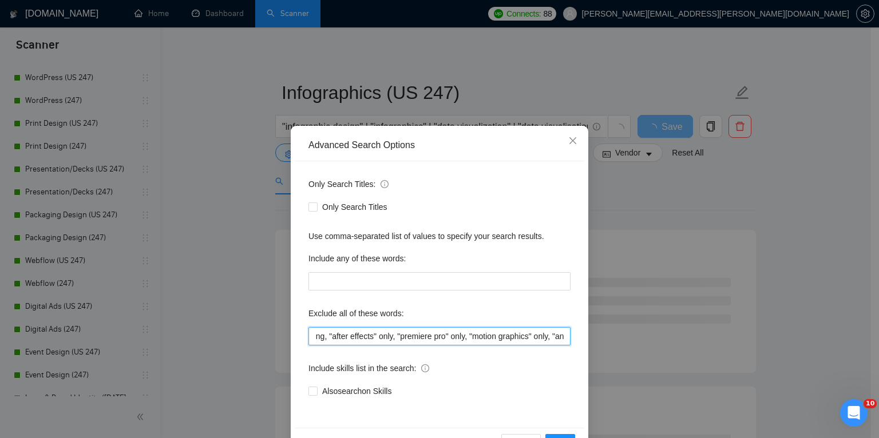
scroll to position [0, 2179]
drag, startPoint x: 382, startPoint y: 336, endPoint x: 364, endPoint y: 336, distance: 18.3
click at [364, 336] on input "tableau, "power bi", looker, "data studio", "looker studio", bigquery, snowflak…" at bounding box center [439, 336] width 262 height 18
click at [430, 338] on input "tableau, "power bi", looker, "data studio", "looker studio", bigquery, snowflak…" at bounding box center [439, 336] width 262 height 18
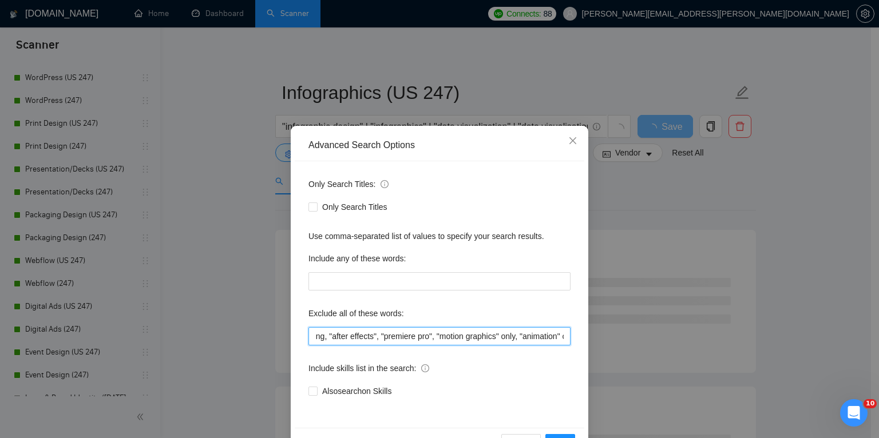
click at [498, 338] on input "tableau, "power bi", looker, "data studio", "looker studio", bigquery, snowflak…" at bounding box center [439, 336] width 262 height 18
click at [501, 338] on input "tableau, "power bi", looker, "data studio", "looker studio", bigquery, snowflak…" at bounding box center [439, 336] width 262 height 18
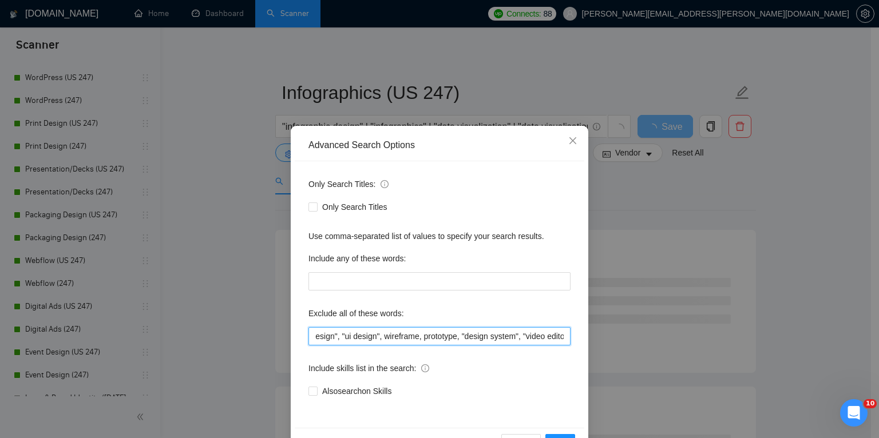
scroll to position [0, 1857]
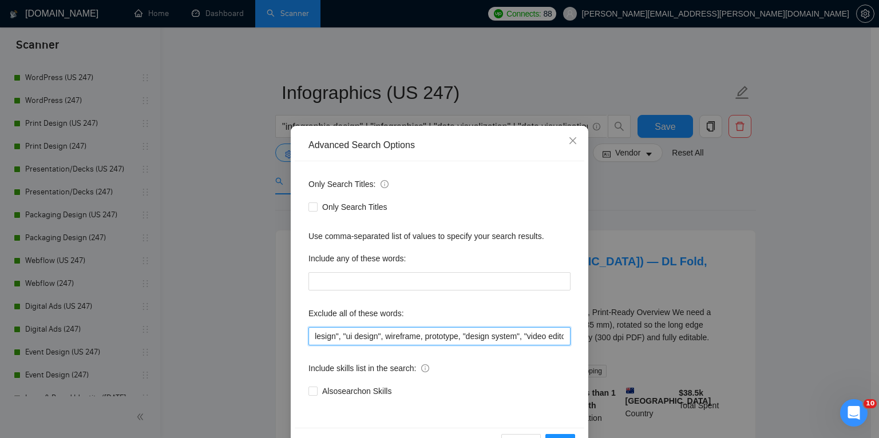
drag, startPoint x: 508, startPoint y: 337, endPoint x: 447, endPoint y: 334, distance: 60.7
click at [447, 334] on input "tableau, "power bi", looker, "data studio", "looker studio", bigquery, snowflak…" at bounding box center [439, 336] width 262 height 18
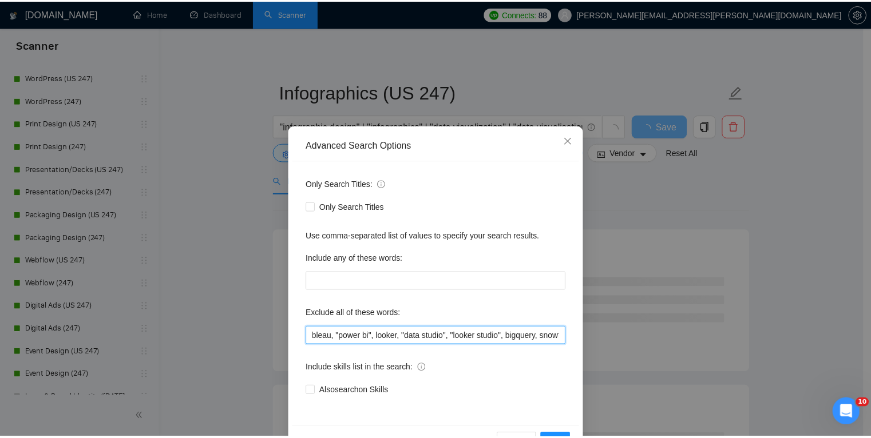
scroll to position [0, 0]
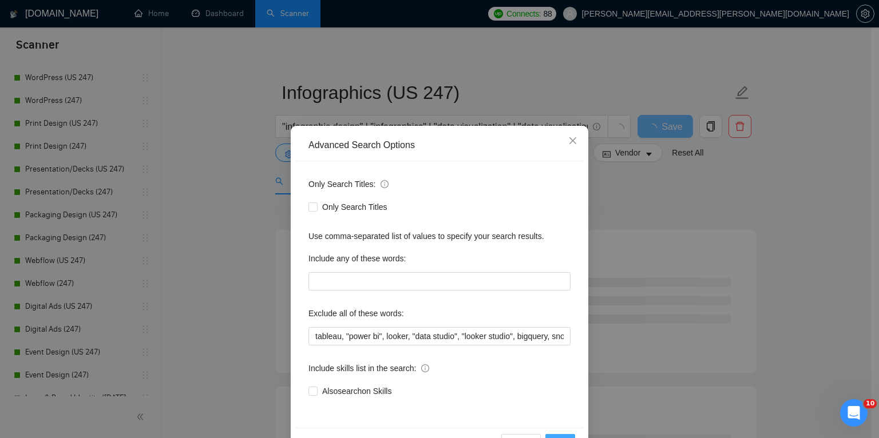
click at [563, 436] on button "OK" at bounding box center [560, 443] width 30 height 18
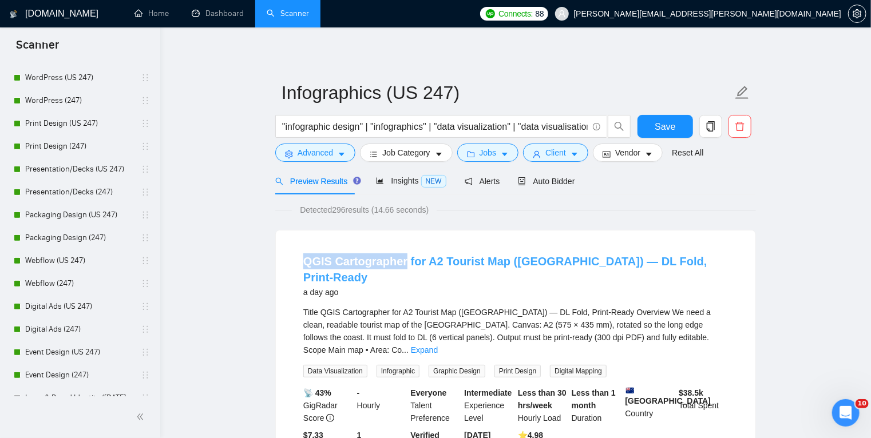
drag, startPoint x: 295, startPoint y: 259, endPoint x: 402, endPoint y: 264, distance: 107.1
click at [402, 264] on li "QGIS Cartographer for A2 Tourist Map ([GEOGRAPHIC_DATA]) — DL Fold, Print-Ready…" at bounding box center [516, 360] width 452 height 232
copy link "QGIS Cartographer"
click at [335, 157] on button "Advanced" at bounding box center [315, 153] width 80 height 18
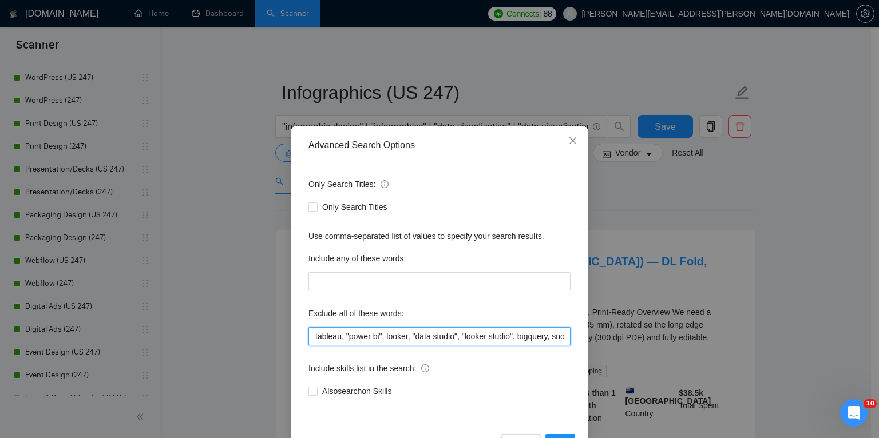
click at [312, 339] on input "tableau, "power bi", looker, "data studio", "looker studio", bigquery, snowflak…" at bounding box center [439, 336] width 262 height 18
paste input "QGIS Cartographer"
click at [320, 336] on input "QGIS Cartographer, tableau, "power bi", looker, "data studio", "looker studio",…" at bounding box center [439, 336] width 262 height 18
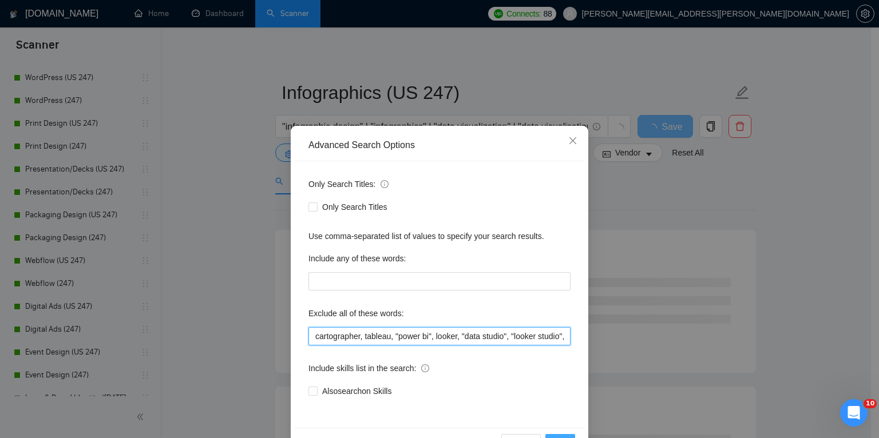
type input "cartographer, tableau, "power bi", looker, "data studio", "looker studio", bigq…"
click at [564, 435] on button "OK" at bounding box center [560, 443] width 30 height 18
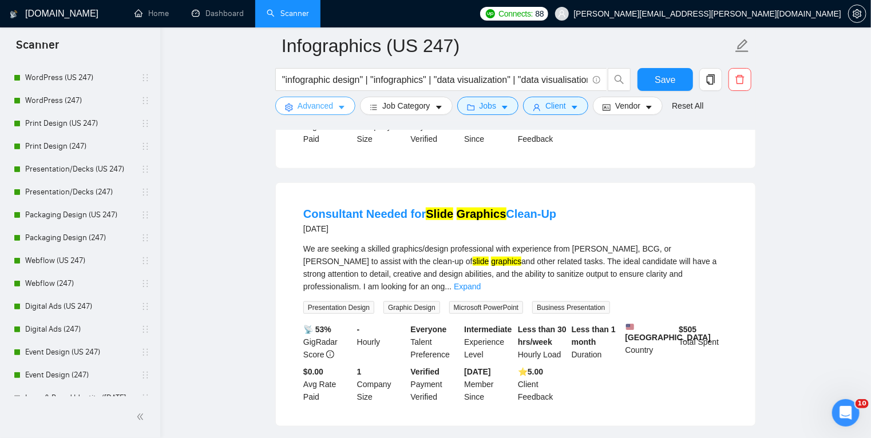
scroll to position [564, 0]
